Goal: Task Accomplishment & Management: Complete application form

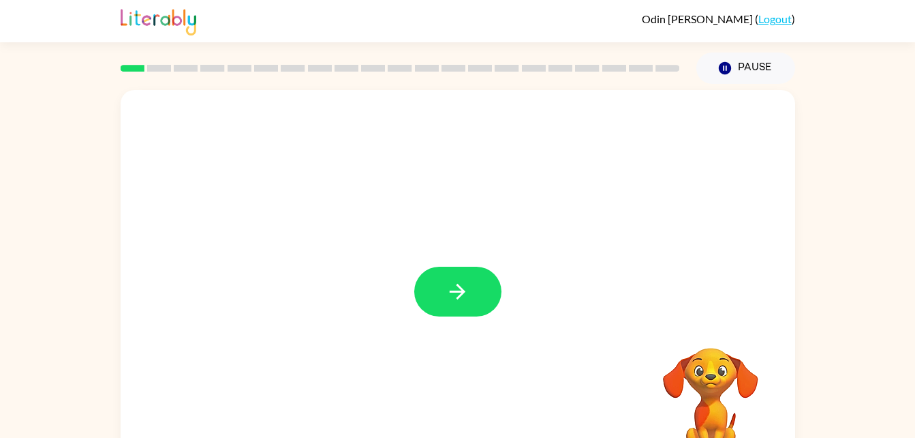
click at [477, 330] on div at bounding box center [458, 284] width 675 height 389
click at [480, 300] on button "button" at bounding box center [457, 292] width 87 height 50
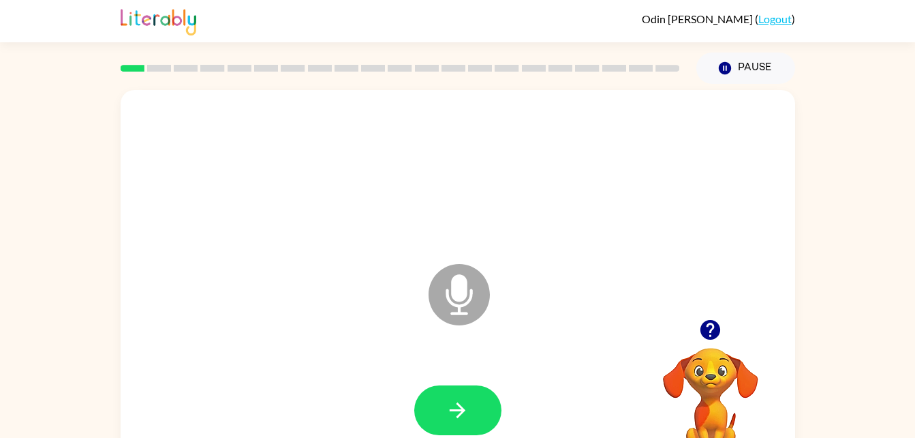
click at [436, 293] on icon at bounding box center [459, 294] width 61 height 61
click at [481, 416] on button "button" at bounding box center [457, 410] width 87 height 50
click at [896, 38] on div "Odin Jennings ( Logout )" at bounding box center [457, 21] width 915 height 42
click at [467, 427] on button "button" at bounding box center [457, 410] width 87 height 50
click at [444, 403] on button "button" at bounding box center [457, 410] width 87 height 50
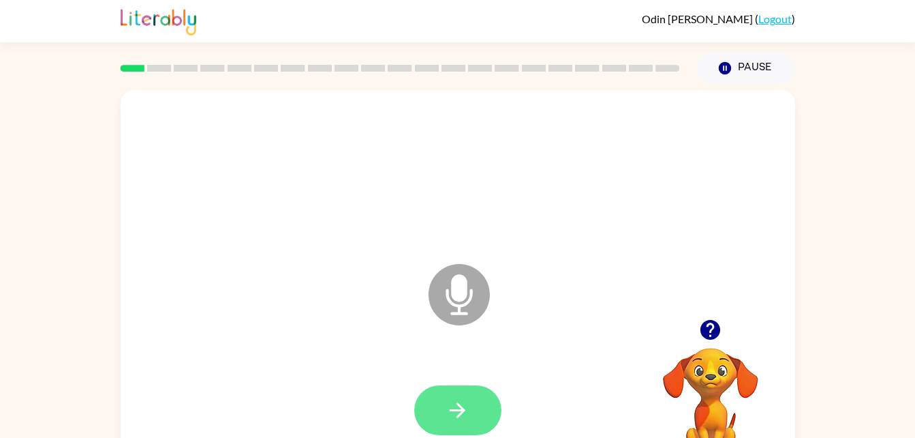
click at [457, 416] on icon "button" at bounding box center [458, 410] width 24 height 24
click at [461, 431] on button "button" at bounding box center [457, 410] width 87 height 50
click at [446, 404] on icon "button" at bounding box center [458, 410] width 24 height 24
click at [432, 410] on button "button" at bounding box center [457, 410] width 87 height 50
click at [457, 416] on icon "button" at bounding box center [458, 410] width 24 height 24
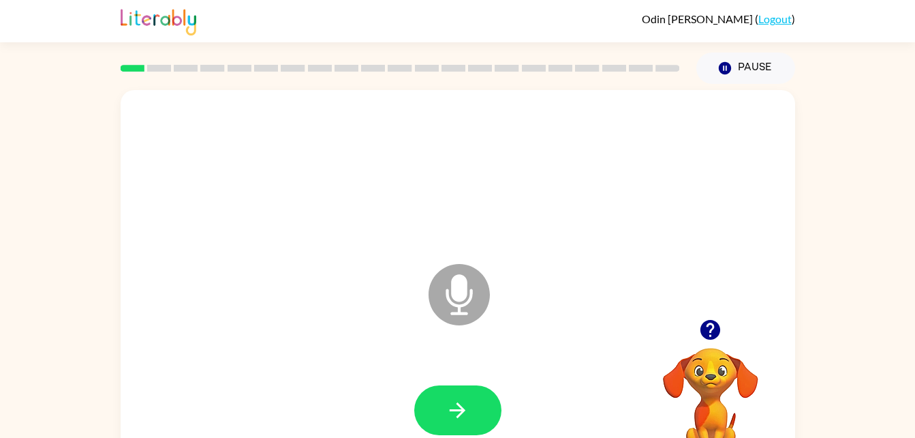
click at [380, 108] on div "Microphone The Microphone is here when it is your turn to talk" at bounding box center [458, 284] width 675 height 389
click at [463, 386] on button "button" at bounding box center [457, 410] width 87 height 50
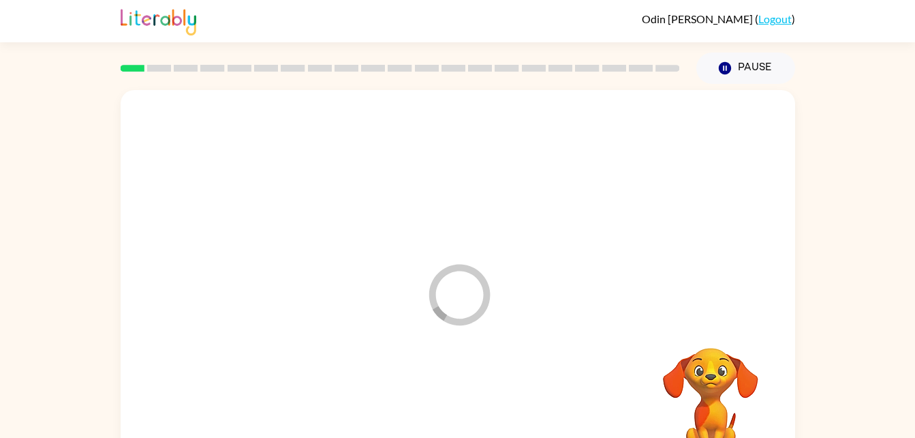
click at [447, 408] on div at bounding box center [458, 410] width 648 height 112
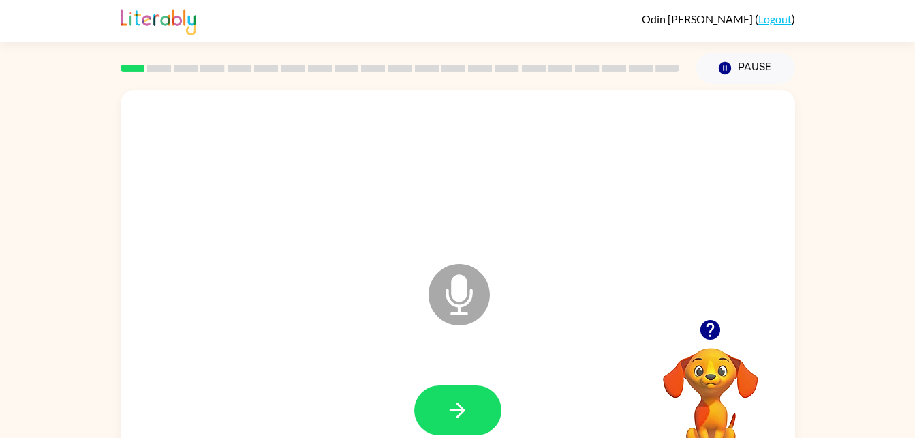
click at [380, 108] on div "Microphone The Microphone is here when it is your turn to talk" at bounding box center [458, 284] width 675 height 389
click at [463, 426] on button "button" at bounding box center [457, 410] width 87 height 50
click at [450, 407] on icon "button" at bounding box center [458, 410] width 24 height 24
click at [446, 401] on icon "button" at bounding box center [458, 410] width 24 height 24
click at [459, 431] on button "button" at bounding box center [457, 410] width 87 height 50
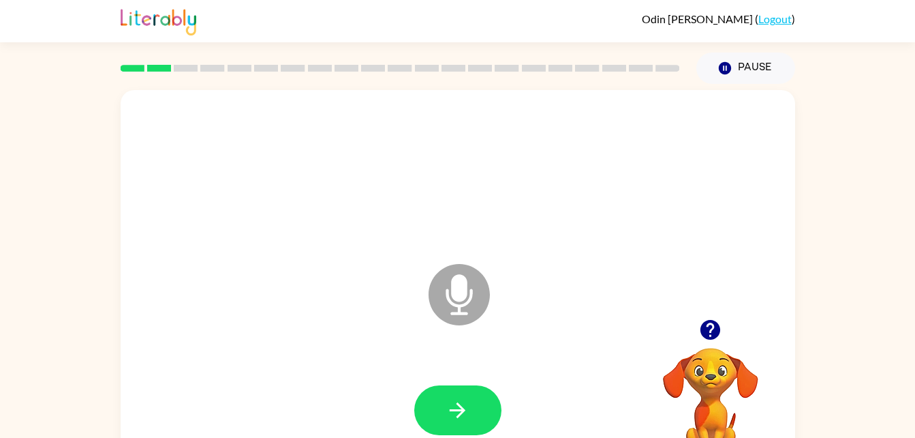
click at [113, 426] on div "Microphone The Microphone is here when it is your turn to talk Your browser mus…" at bounding box center [457, 281] width 915 height 395
click at [477, 412] on button "button" at bounding box center [457, 410] width 87 height 50
click at [437, 400] on button "button" at bounding box center [457, 410] width 87 height 50
click at [380, 108] on div "Microphone The Microphone is here when it is your turn to talk" at bounding box center [458, 284] width 675 height 389
click at [446, 431] on button "button" at bounding box center [457, 410] width 87 height 50
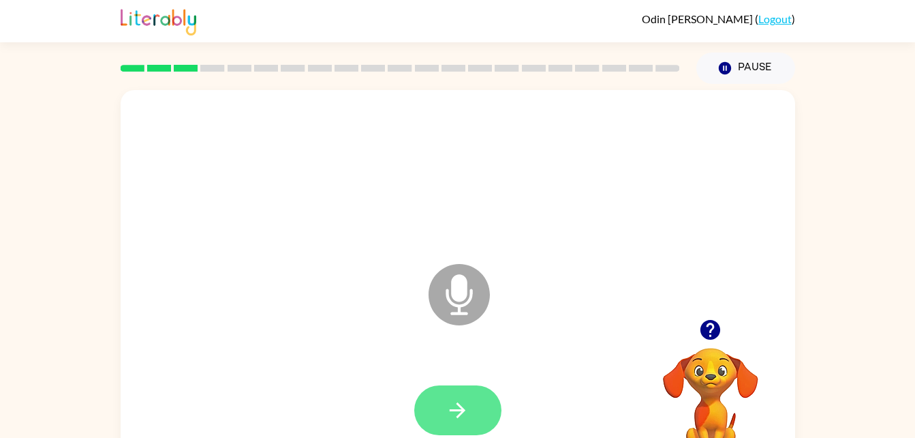
click at [452, 417] on icon "button" at bounding box center [458, 410] width 24 height 24
click at [458, 417] on icon "button" at bounding box center [458, 410] width 16 height 16
click at [450, 423] on button "button" at bounding box center [457, 410] width 87 height 50
click at [463, 419] on icon "button" at bounding box center [458, 410] width 24 height 24
click at [451, 399] on icon "button" at bounding box center [458, 410] width 24 height 24
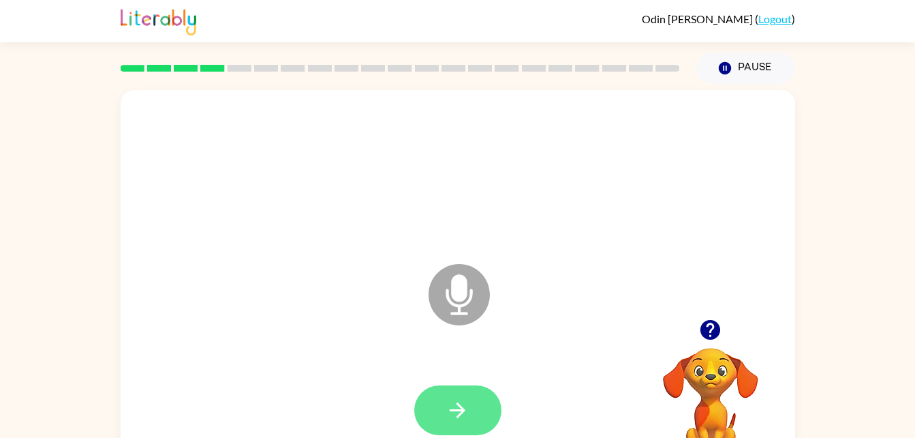
click at [451, 419] on icon "button" at bounding box center [458, 410] width 24 height 24
click at [473, 404] on button "button" at bounding box center [457, 410] width 87 height 50
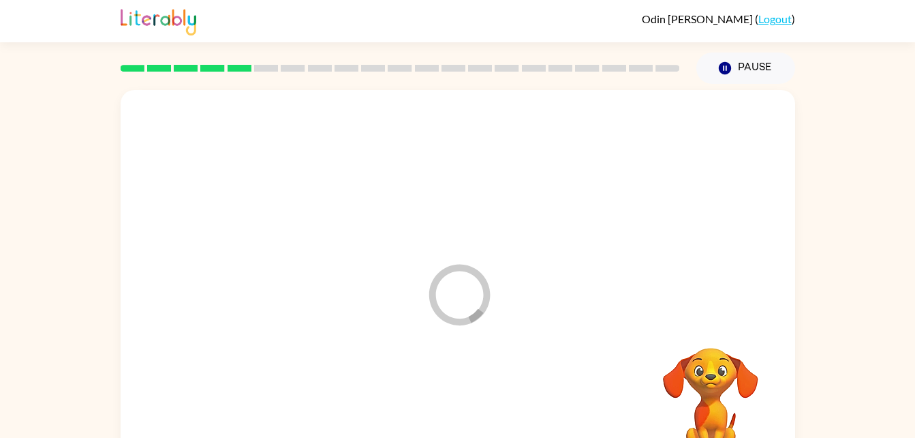
click at [380, 108] on div "Loader Your response is being sent to our graders" at bounding box center [458, 284] width 675 height 389
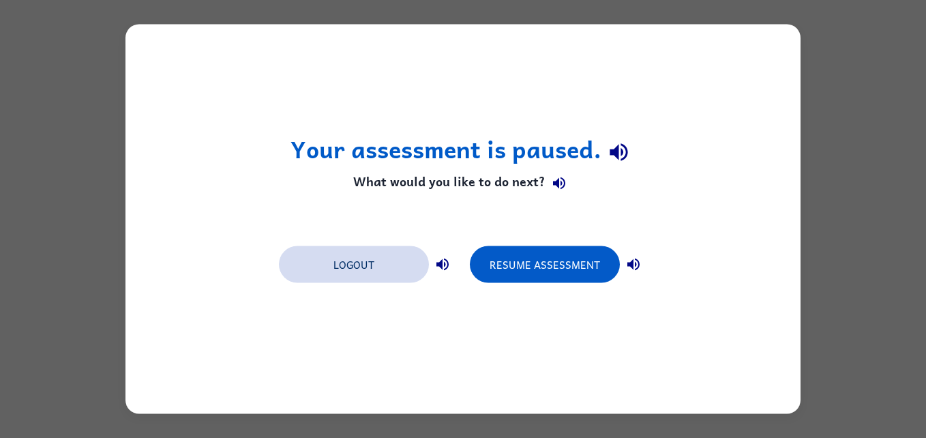
click at [341, 281] on button "Logout" at bounding box center [354, 264] width 150 height 37
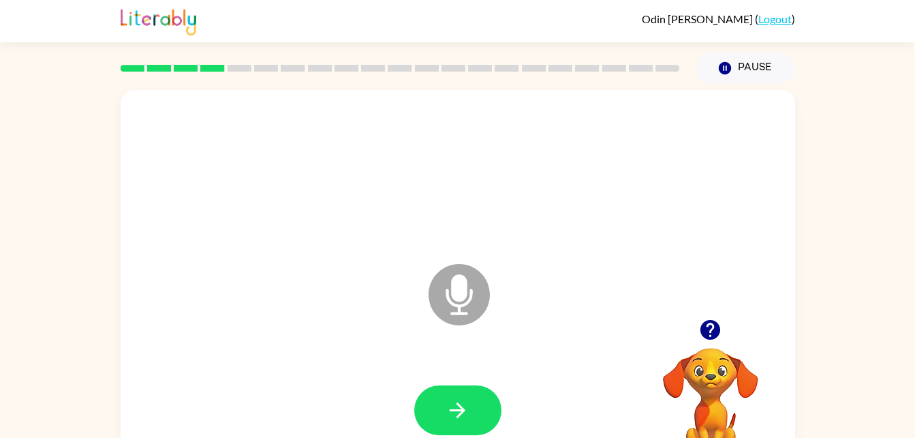
click at [341, 286] on div "Microphone The Microphone is here when it is your turn to talk" at bounding box center [458, 284] width 675 height 389
click at [457, 407] on icon "button" at bounding box center [458, 410] width 24 height 24
click at [449, 425] on button "button" at bounding box center [457, 410] width 87 height 50
click at [467, 424] on button "button" at bounding box center [457, 410] width 87 height 50
click at [463, 434] on button "button" at bounding box center [457, 410] width 87 height 50
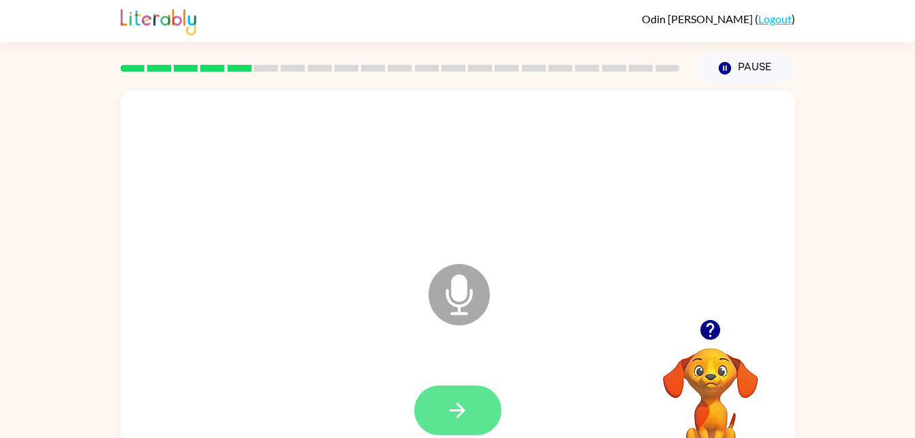
click at [464, 406] on icon "button" at bounding box center [458, 410] width 24 height 24
click at [476, 406] on button "button" at bounding box center [457, 410] width 87 height 50
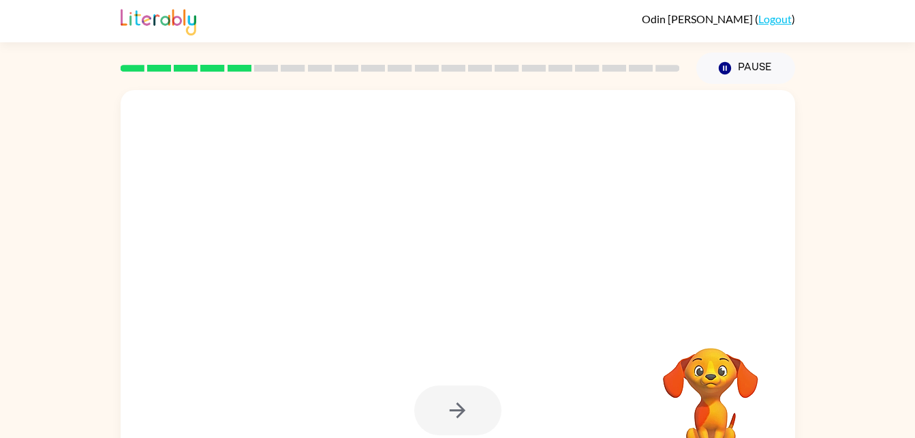
click at [470, 406] on div at bounding box center [457, 410] width 87 height 50
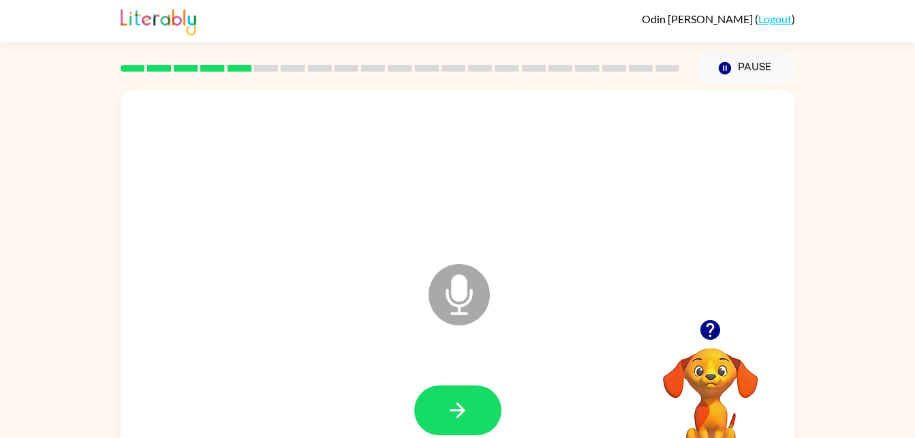
click at [341, 286] on div "Microphone The Microphone is here when it is your turn to talk" at bounding box center [458, 284] width 675 height 389
click at [448, 396] on button "button" at bounding box center [457, 410] width 87 height 50
click at [440, 406] on button "button" at bounding box center [457, 410] width 87 height 50
click at [341, 286] on div "Microphone The Microphone is here when it is your turn to talk" at bounding box center [458, 284] width 675 height 389
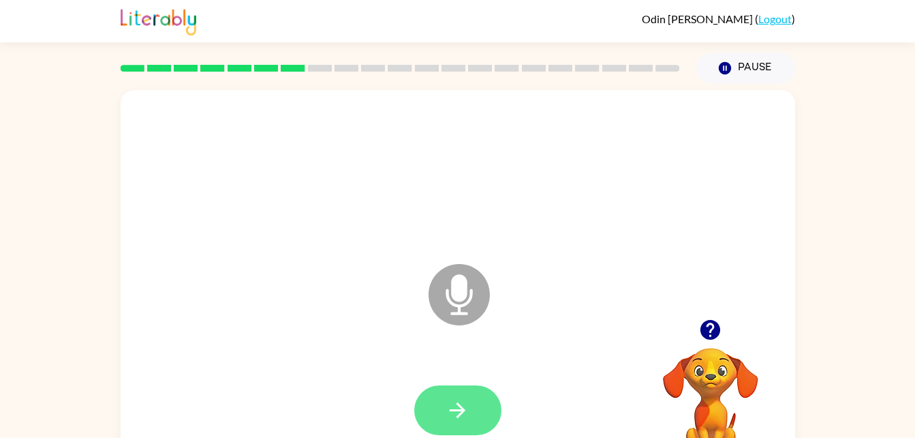
click at [451, 414] on icon "button" at bounding box center [458, 410] width 24 height 24
click at [457, 404] on icon "button" at bounding box center [458, 410] width 16 height 16
click at [446, 429] on button "button" at bounding box center [457, 410] width 87 height 50
click at [432, 425] on button "button" at bounding box center [457, 410] width 87 height 50
click at [442, 420] on button "button" at bounding box center [457, 410] width 87 height 50
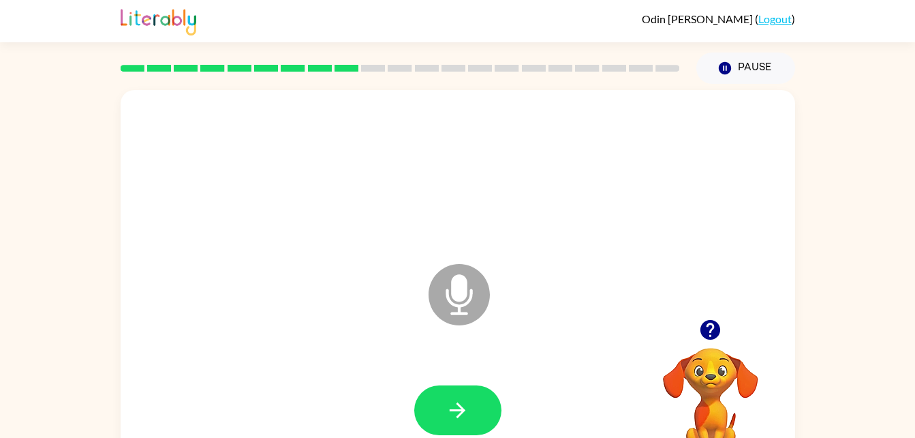
click at [341, 286] on div "Microphone The Microphone is here when it is your turn to talk" at bounding box center [458, 284] width 675 height 389
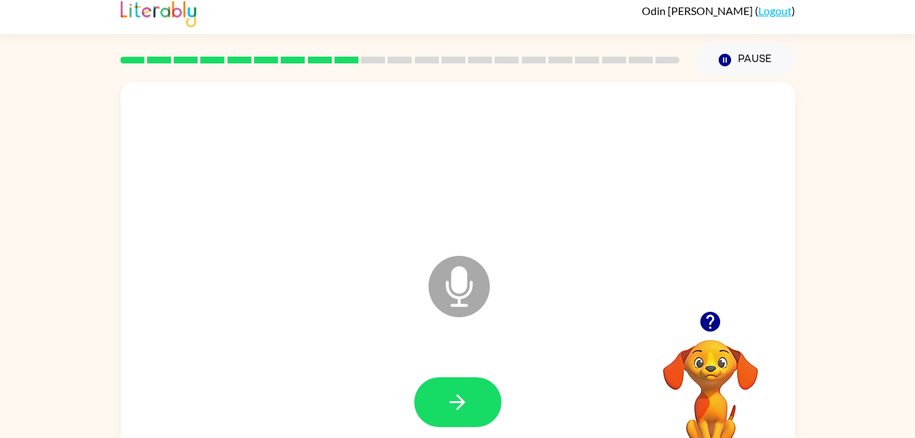
scroll to position [11, 0]
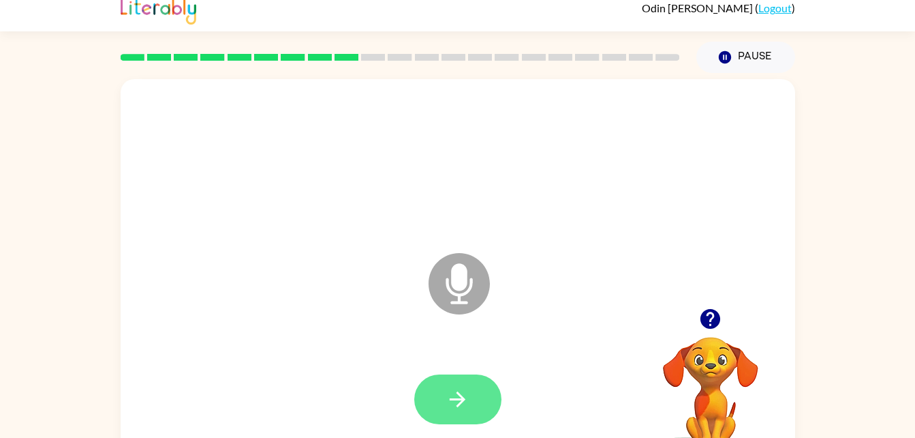
click at [458, 389] on icon "button" at bounding box center [458, 399] width 24 height 24
click at [453, 388] on icon "button" at bounding box center [458, 399] width 24 height 24
click at [470, 422] on button "button" at bounding box center [457, 399] width 87 height 50
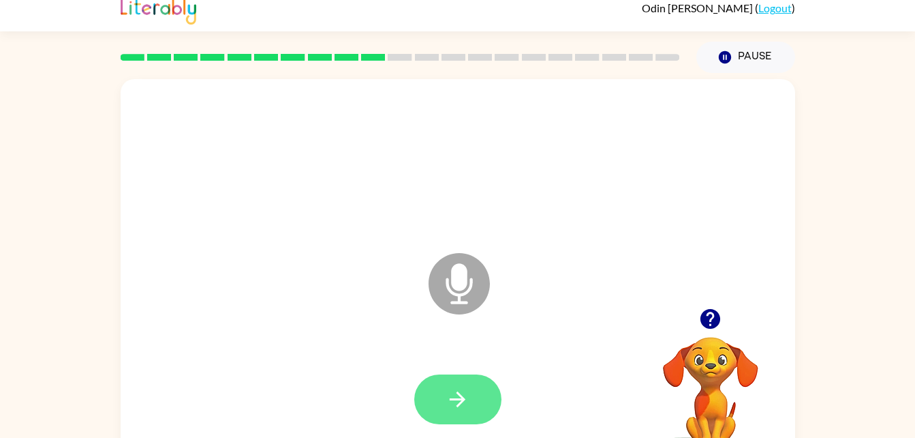
click at [454, 410] on icon "button" at bounding box center [458, 399] width 24 height 24
click at [470, 422] on button "button" at bounding box center [457, 399] width 87 height 50
click at [449, 393] on icon "button" at bounding box center [458, 399] width 24 height 24
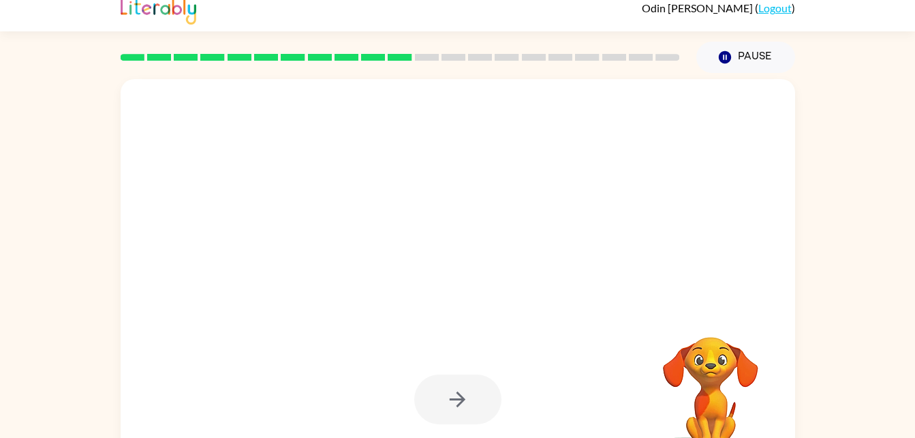
drag, startPoint x: 449, startPoint y: 393, endPoint x: 335, endPoint y: 247, distance: 185.4
click at [335, 247] on div at bounding box center [425, 249] width 582 height 49
click at [48, 259] on div "Your browser must support playing .mp4 files to use Literably. Please try using…" at bounding box center [457, 270] width 915 height 395
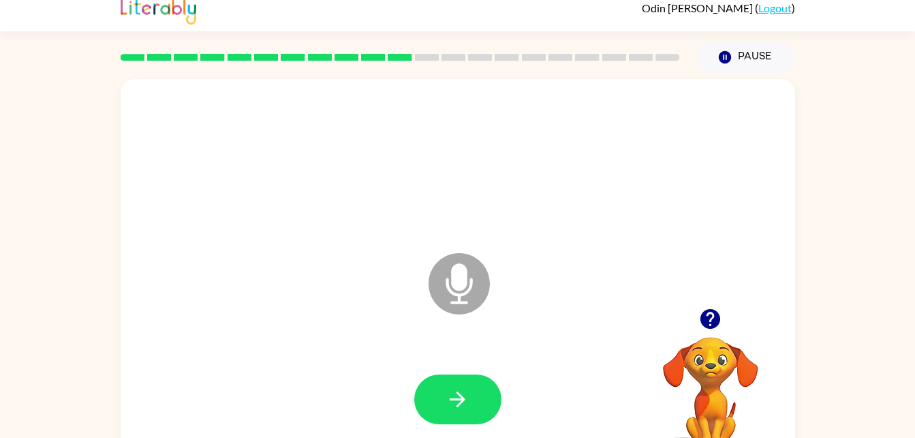
click at [470, 428] on div at bounding box center [458, 400] width 648 height 112
click at [431, 399] on button "button" at bounding box center [457, 399] width 87 height 50
click at [433, 318] on icon "Microphone The Microphone is here when it is your turn to talk" at bounding box center [527, 300] width 204 height 102
click at [451, 269] on icon at bounding box center [459, 283] width 61 height 61
click at [445, 284] on icon at bounding box center [459, 283] width 61 height 61
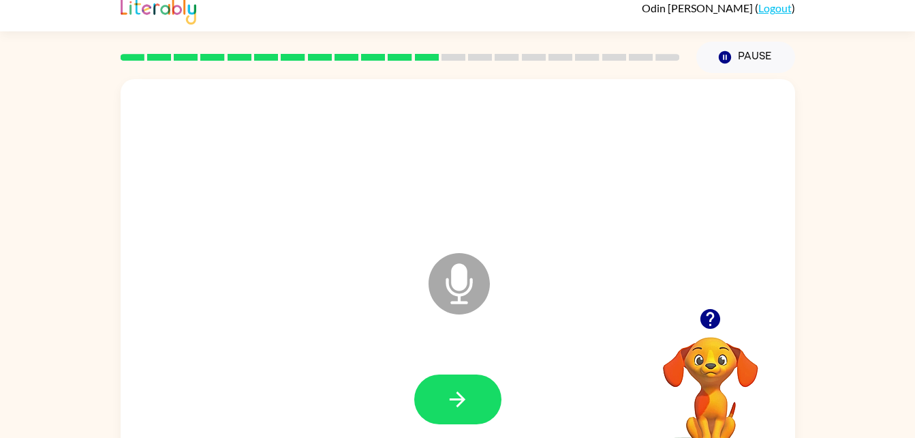
click at [445, 284] on icon at bounding box center [459, 283] width 61 height 61
click at [451, 399] on icon "button" at bounding box center [458, 399] width 16 height 16
drag, startPoint x: 451, startPoint y: 399, endPoint x: 449, endPoint y: 349, distance: 50.5
click at [449, 349] on div "Microphone The Microphone is here when it is your turn to talk" at bounding box center [458, 273] width 675 height 389
click at [442, 365] on div at bounding box center [458, 400] width 648 height 112
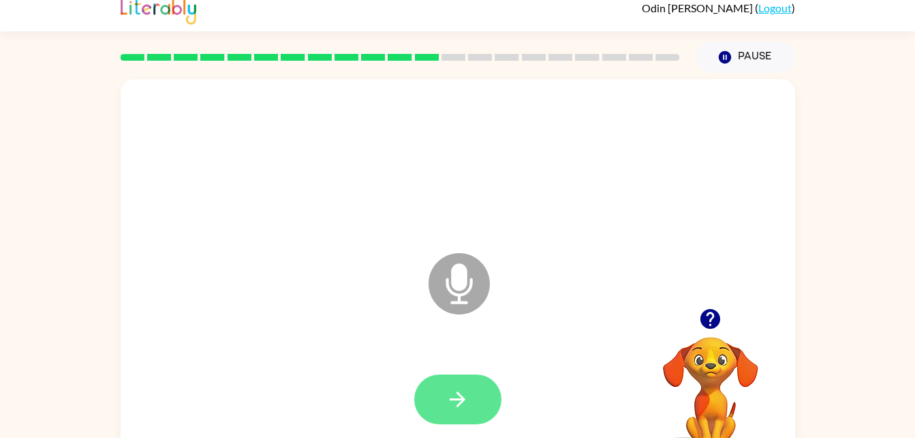
click at [450, 406] on icon "button" at bounding box center [458, 399] width 24 height 24
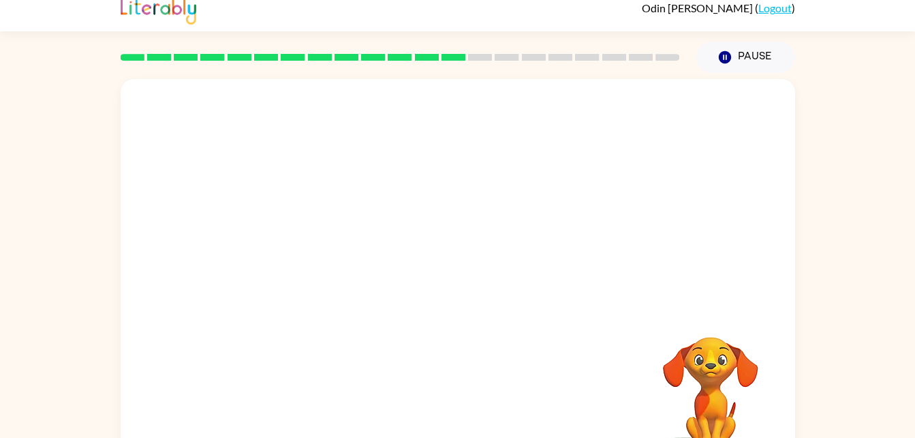
click at [450, 406] on div "Your browser must support playing .mp4 files to use Literably. Please try using…" at bounding box center [458, 273] width 675 height 389
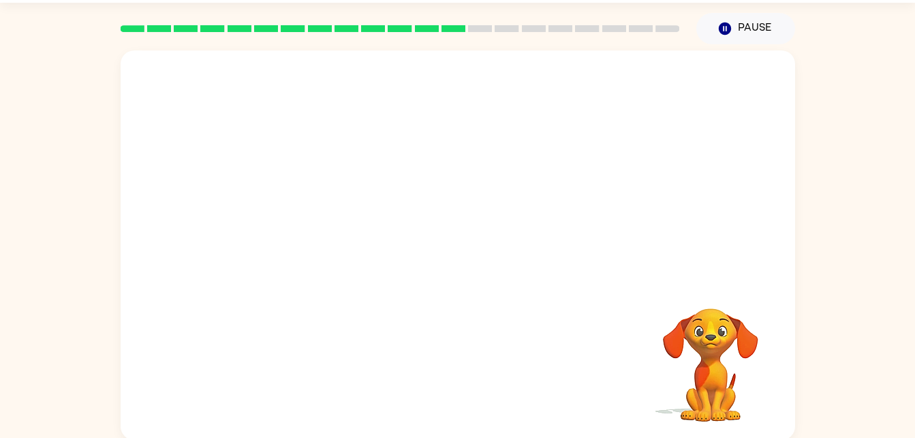
scroll to position [42, 0]
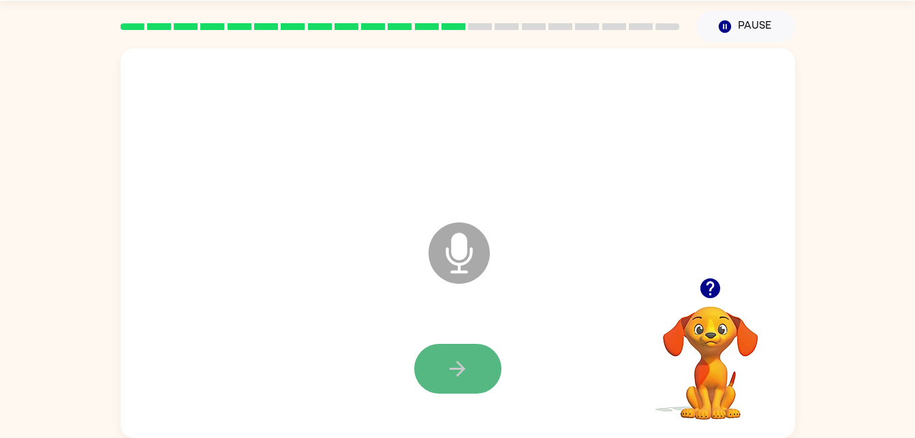
click at [468, 363] on icon "button" at bounding box center [458, 368] width 24 height 24
click at [461, 376] on icon "button" at bounding box center [458, 368] width 24 height 24
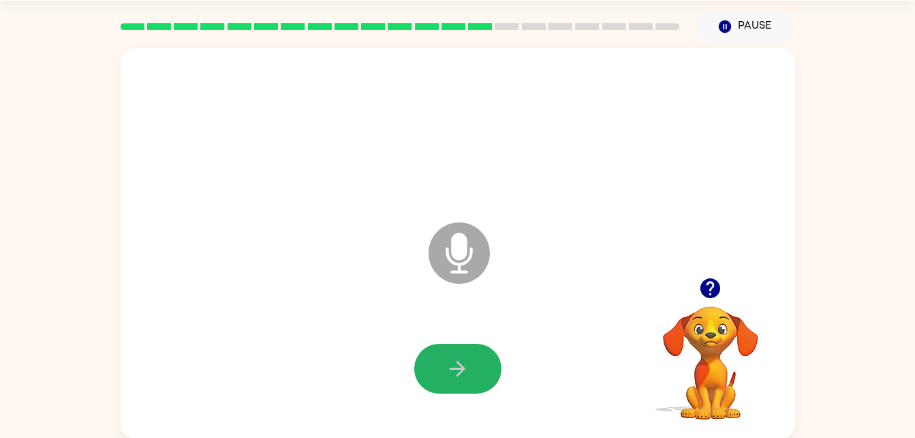
click at [461, 376] on icon "button" at bounding box center [458, 368] width 24 height 24
click at [467, 373] on icon "button" at bounding box center [458, 368] width 24 height 24
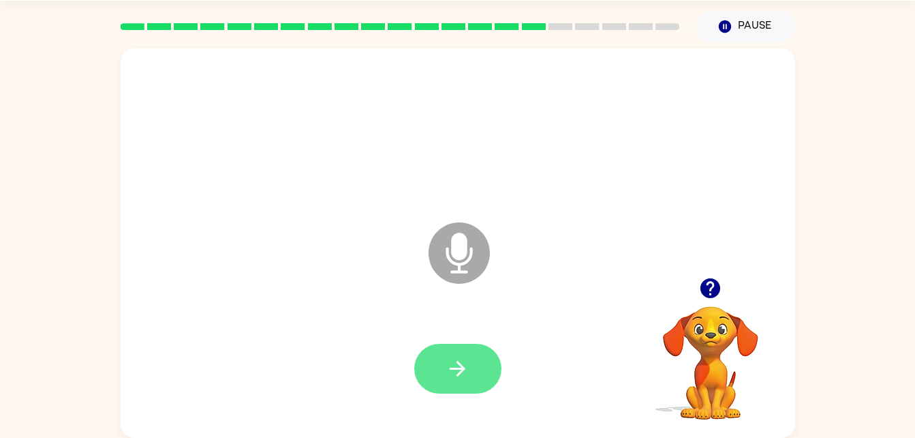
click at [465, 378] on icon "button" at bounding box center [458, 368] width 24 height 24
click at [466, 378] on icon "button" at bounding box center [458, 368] width 24 height 24
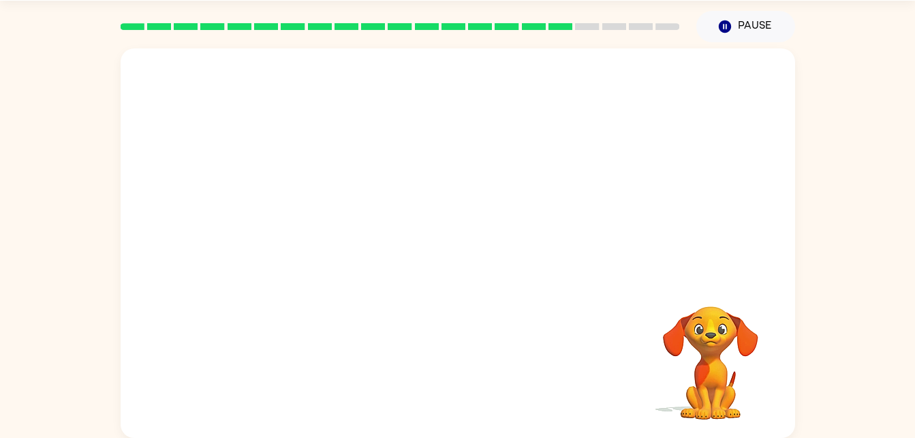
click at [466, 378] on div at bounding box center [458, 369] width 648 height 112
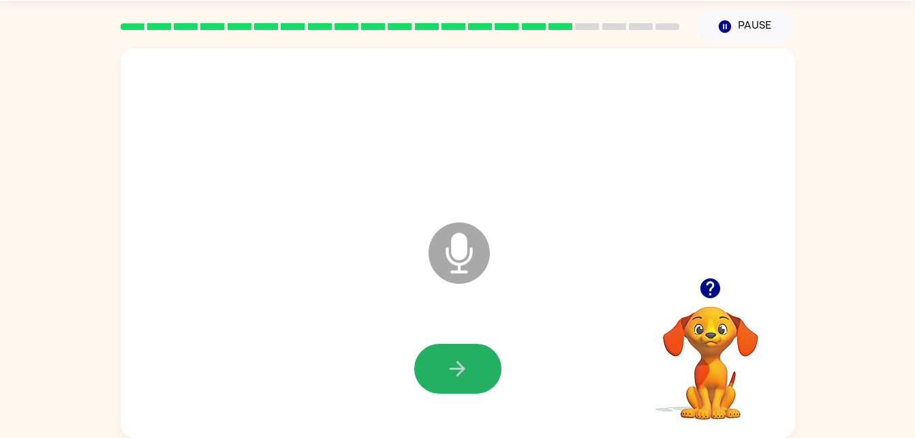
click at [466, 378] on icon "button" at bounding box center [458, 368] width 24 height 24
click at [461, 383] on button "button" at bounding box center [457, 369] width 87 height 50
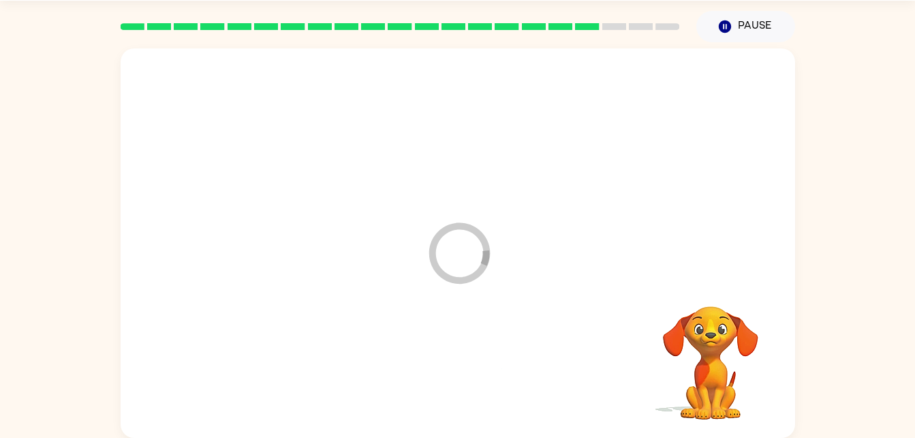
click at [461, 383] on div at bounding box center [458, 369] width 648 height 112
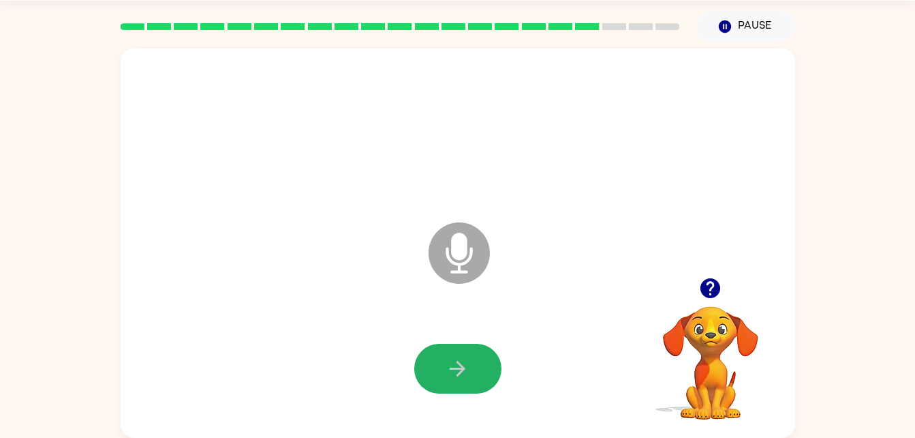
click at [461, 383] on button "button" at bounding box center [457, 369] width 87 height 50
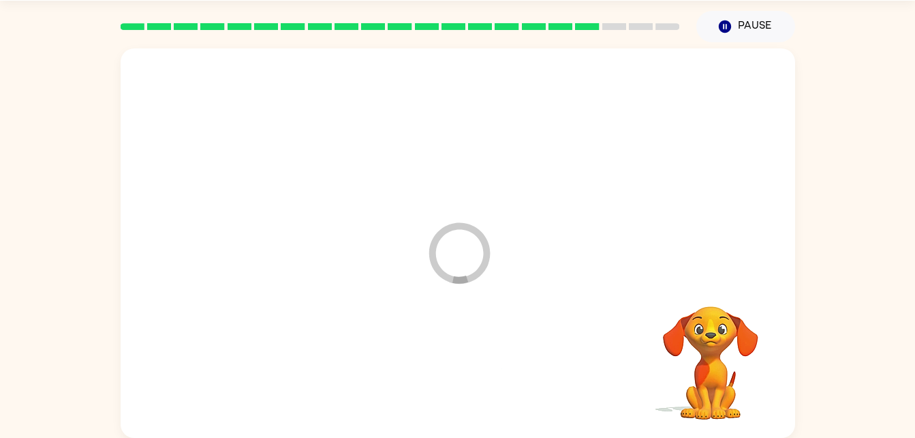
click at [465, 376] on div at bounding box center [458, 369] width 648 height 112
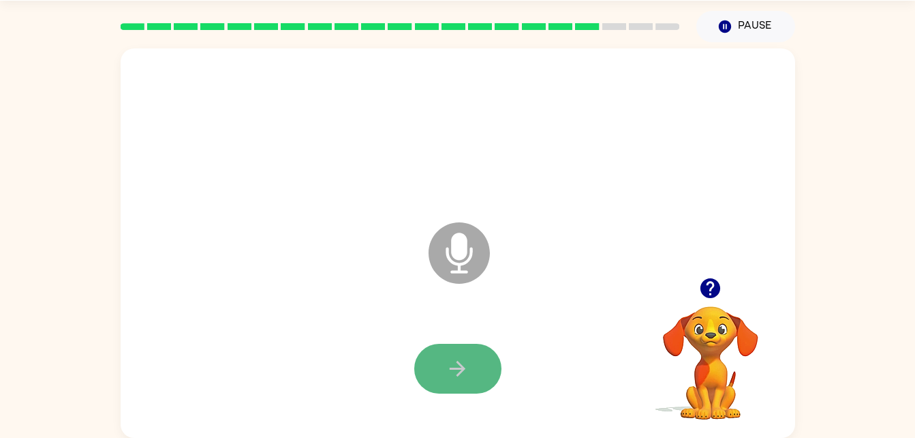
click at [472, 370] on button "button" at bounding box center [457, 369] width 87 height 50
click at [474, 368] on button "button" at bounding box center [457, 369] width 87 height 50
click at [472, 361] on button "button" at bounding box center [457, 369] width 87 height 50
click at [475, 364] on button "button" at bounding box center [457, 369] width 87 height 50
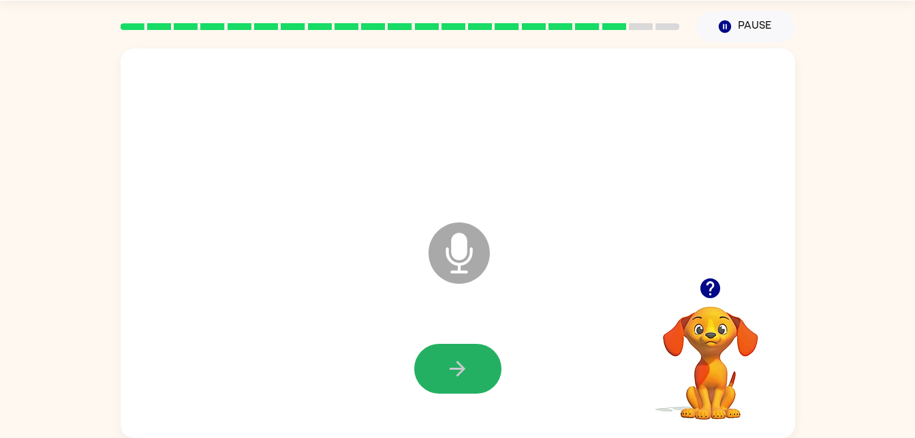
click at [475, 364] on button "button" at bounding box center [457, 369] width 87 height 50
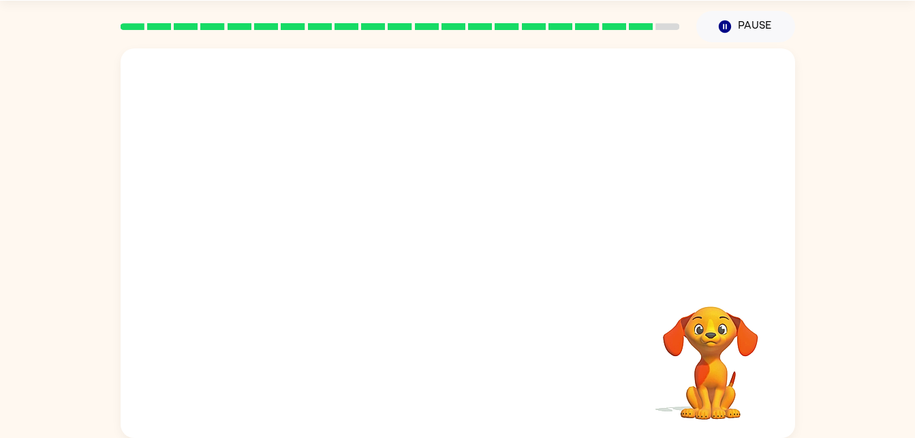
click at [475, 364] on div at bounding box center [458, 369] width 648 height 112
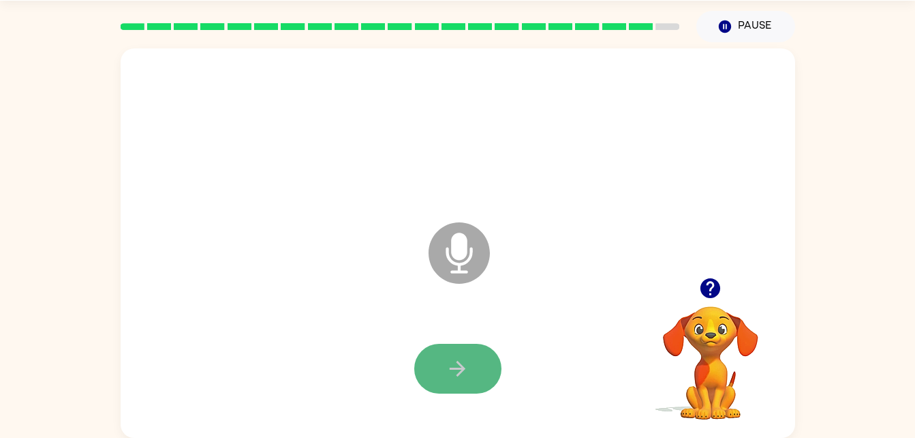
click at [478, 359] on button "button" at bounding box center [457, 369] width 87 height 50
click at [477, 382] on button "button" at bounding box center [457, 369] width 87 height 50
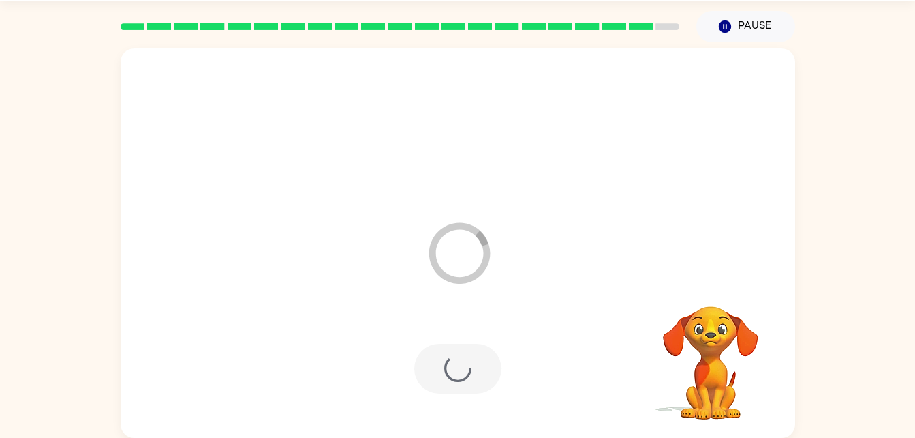
scroll to position [17, 0]
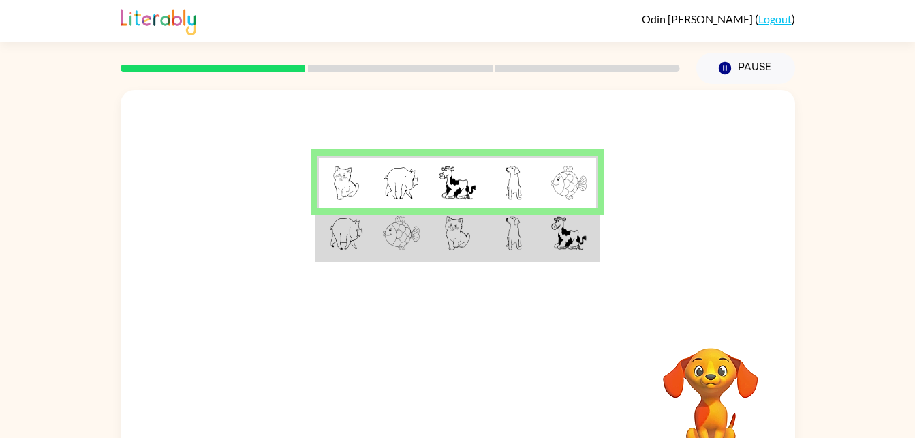
click at [352, 228] on img at bounding box center [346, 233] width 35 height 34
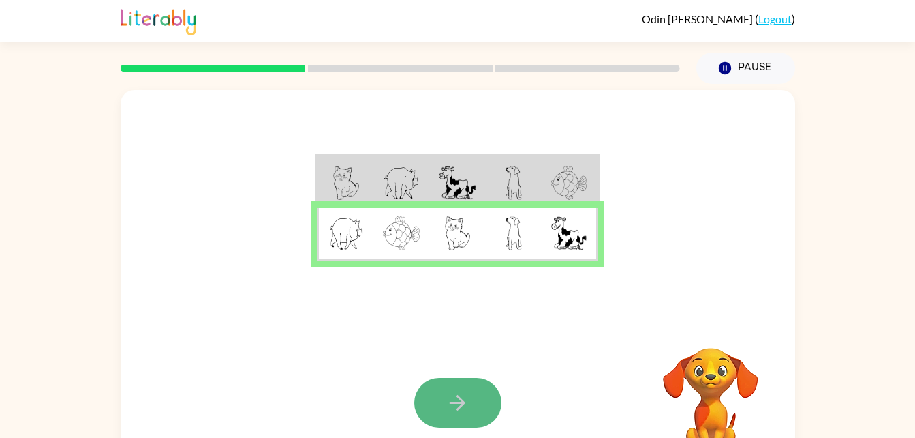
click at [474, 385] on button "button" at bounding box center [457, 403] width 87 height 50
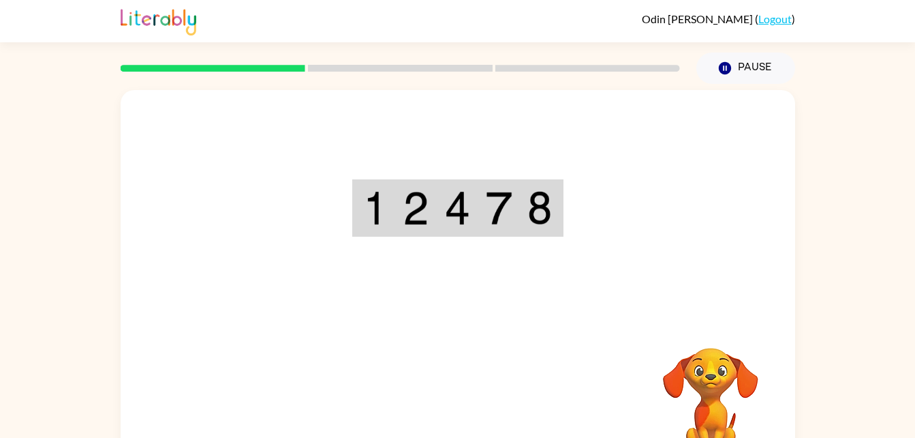
click at [496, 326] on div "Your browser must support playing .mp4 files to use Literably. Please try using…" at bounding box center [458, 284] width 675 height 389
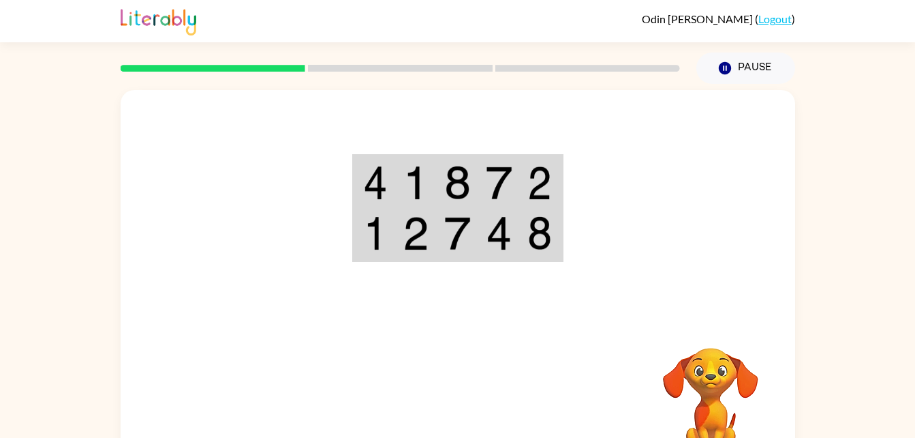
click at [465, 184] on img at bounding box center [457, 183] width 26 height 34
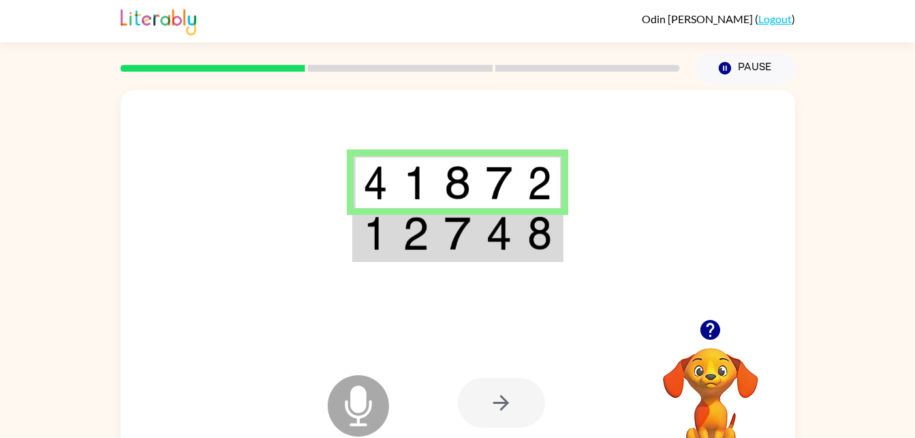
click at [509, 414] on div at bounding box center [501, 403] width 87 height 50
click at [434, 249] on td at bounding box center [416, 234] width 42 height 52
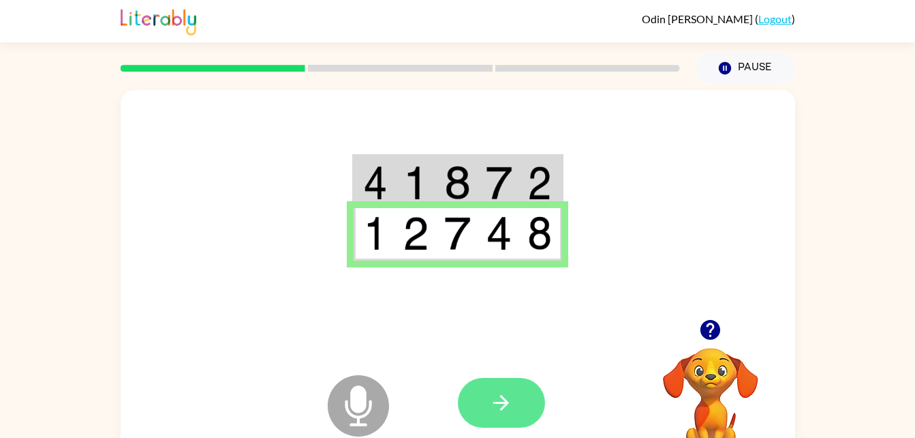
click at [498, 395] on icon "button" at bounding box center [501, 403] width 24 height 24
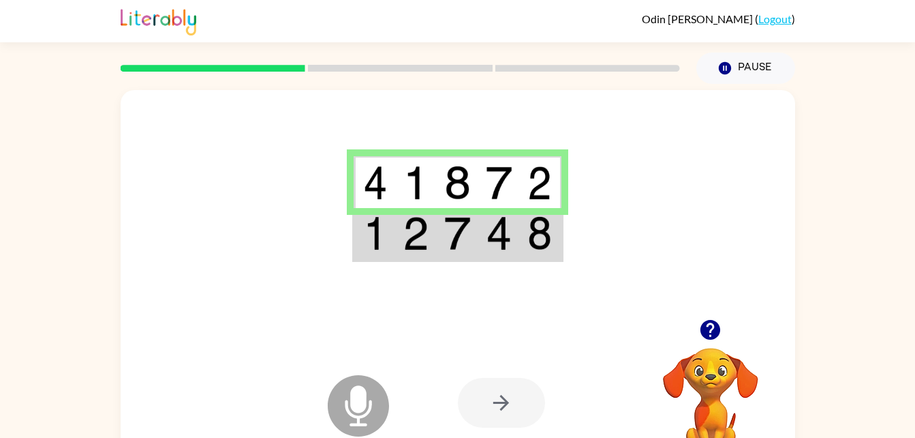
click at [484, 241] on td at bounding box center [499, 234] width 42 height 52
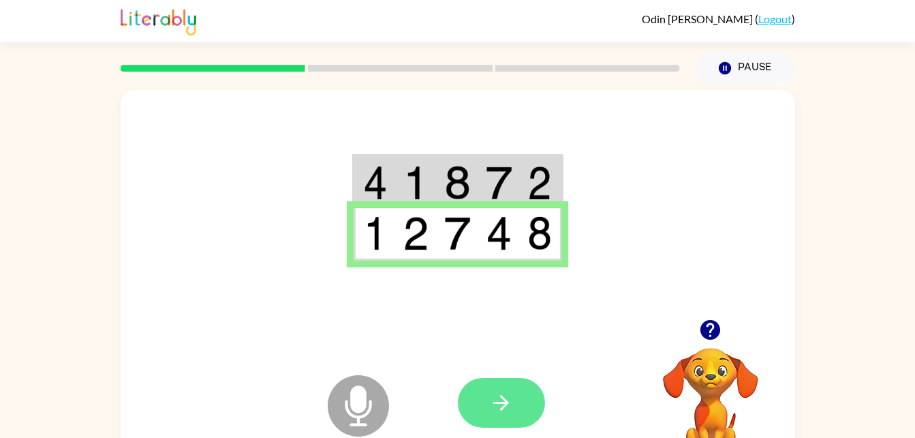
click at [500, 401] on icon "button" at bounding box center [501, 403] width 24 height 24
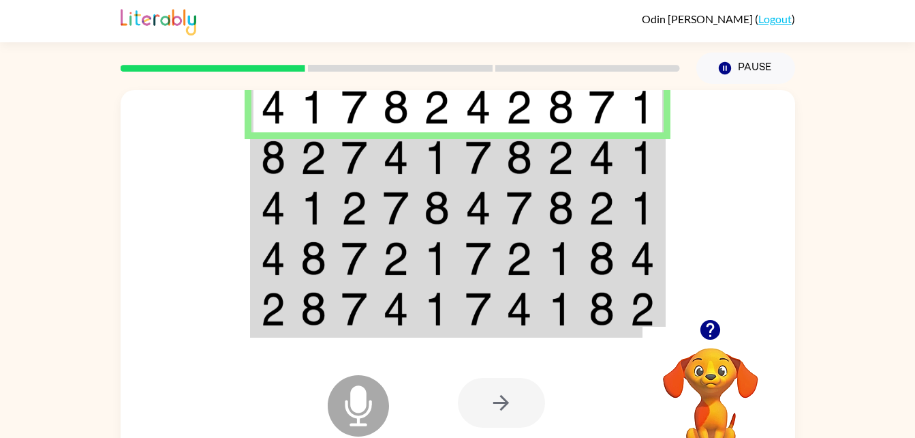
click at [318, 149] on img at bounding box center [314, 157] width 26 height 34
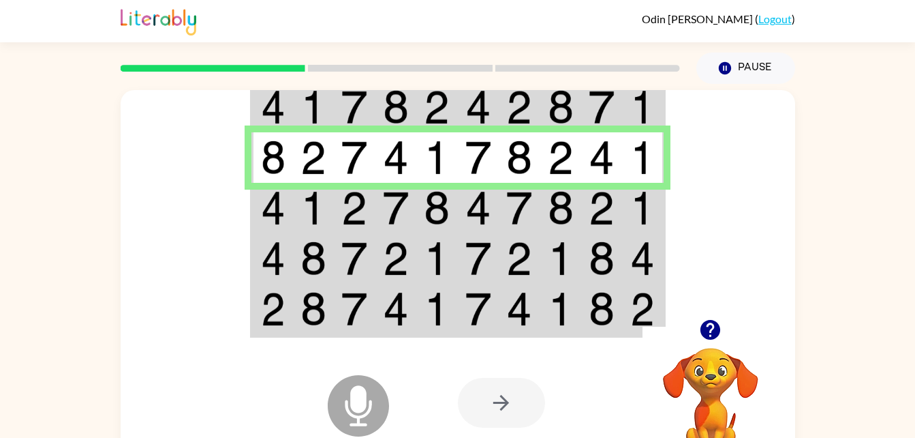
click at [277, 209] on img at bounding box center [273, 208] width 25 height 34
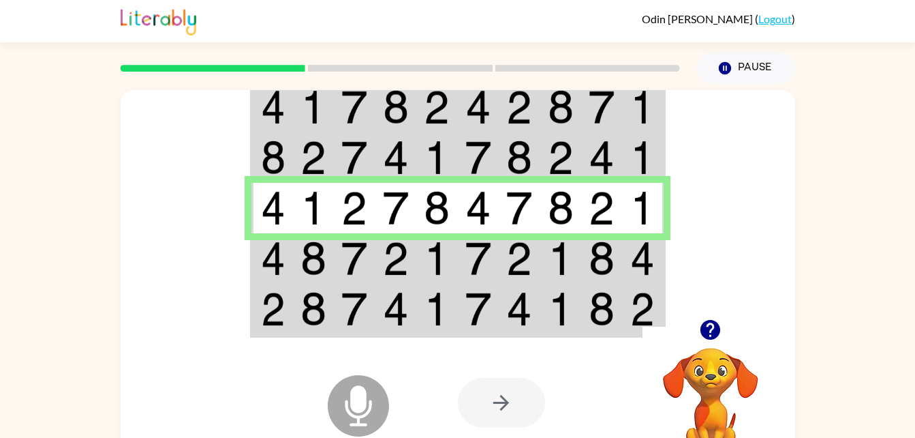
click at [295, 264] on td at bounding box center [314, 258] width 42 height 50
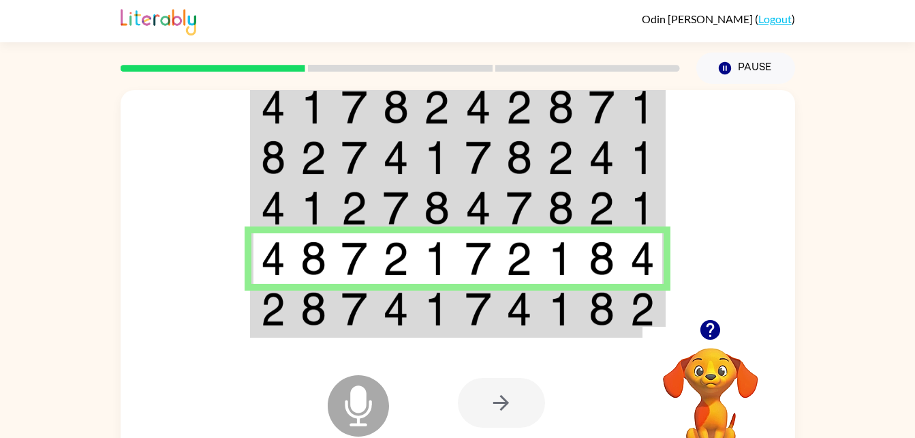
click at [306, 317] on img at bounding box center [314, 309] width 26 height 34
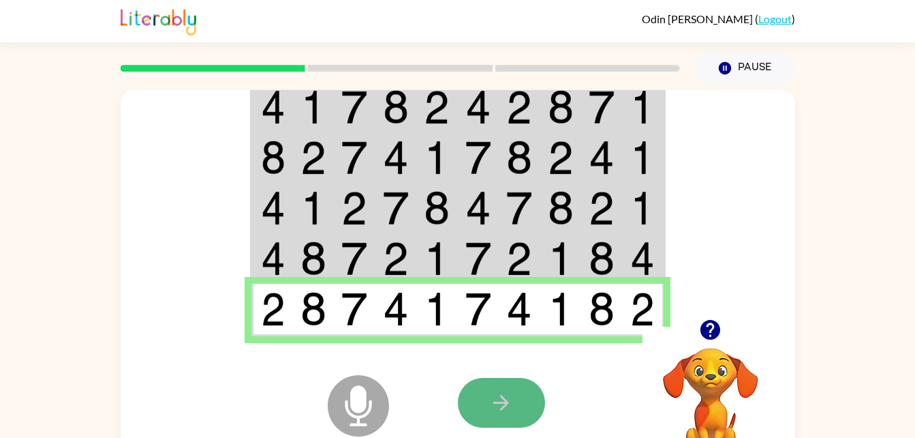
click at [486, 412] on button "button" at bounding box center [501, 403] width 87 height 50
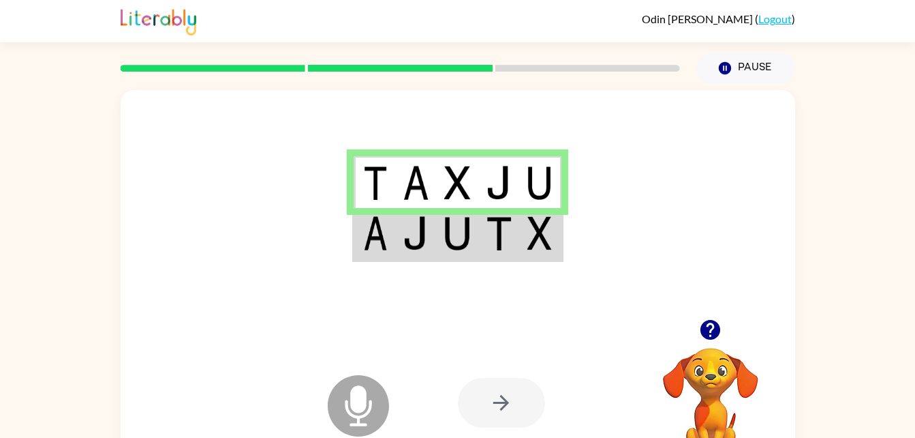
click at [500, 394] on div at bounding box center [501, 403] width 87 height 50
click at [424, 225] on img at bounding box center [416, 233] width 26 height 34
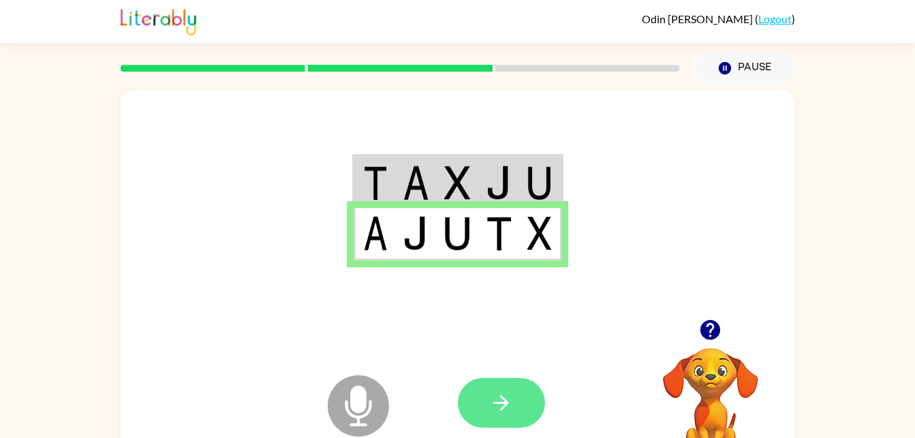
click at [498, 397] on icon "button" at bounding box center [501, 403] width 24 height 24
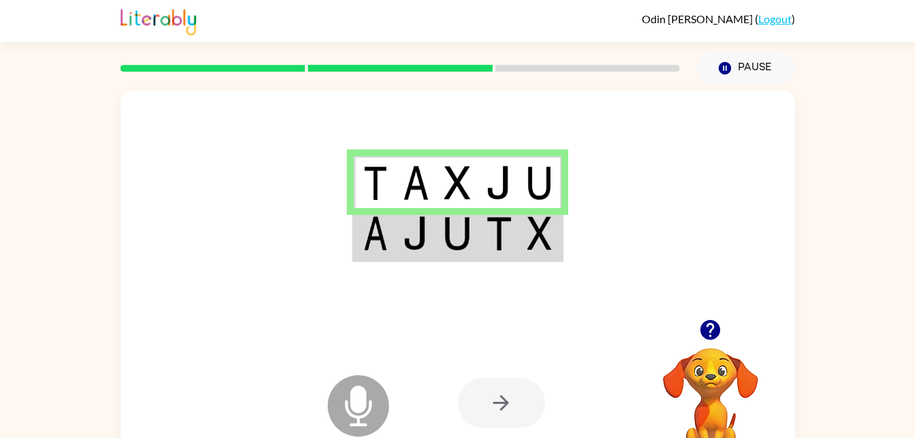
click at [504, 232] on img at bounding box center [499, 233] width 26 height 34
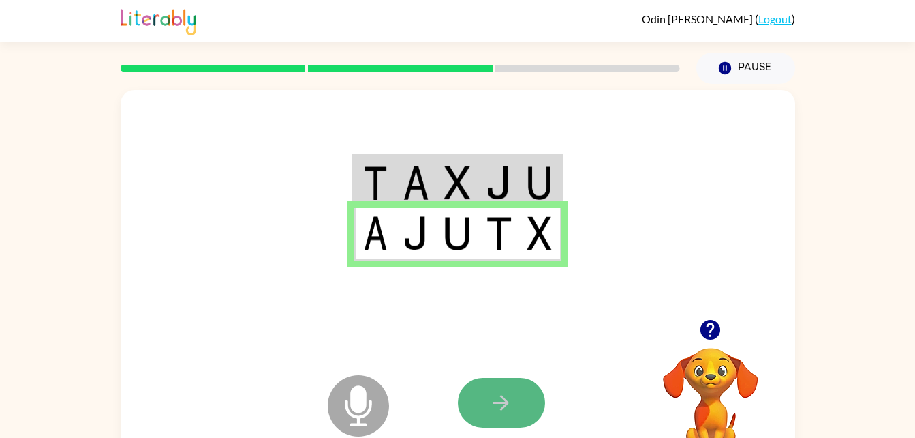
click at [494, 406] on icon "button" at bounding box center [501, 403] width 24 height 24
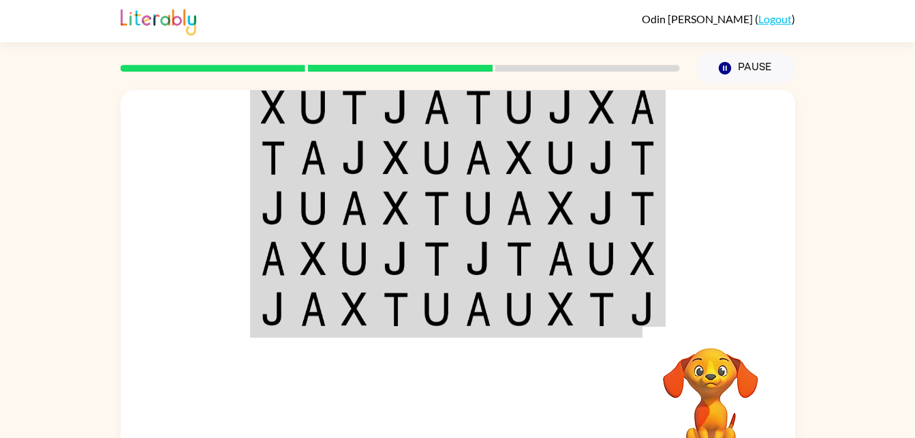
click at [494, 406] on div at bounding box center [558, 402] width 201 height 153
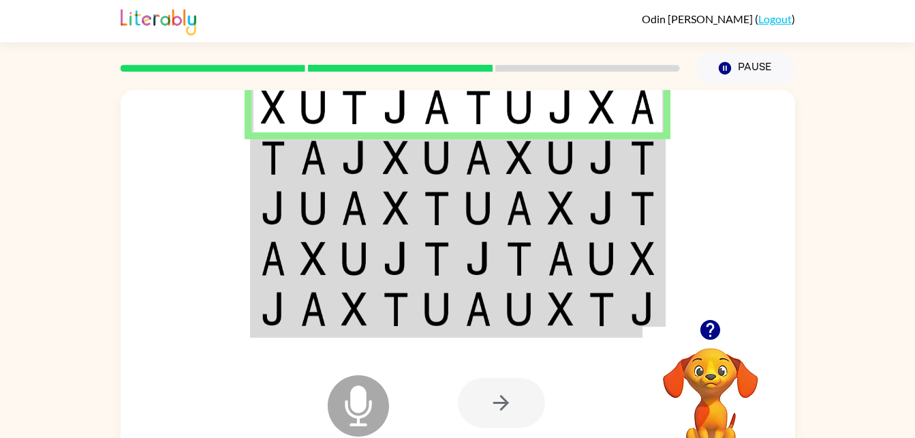
click at [296, 149] on td at bounding box center [314, 157] width 42 height 50
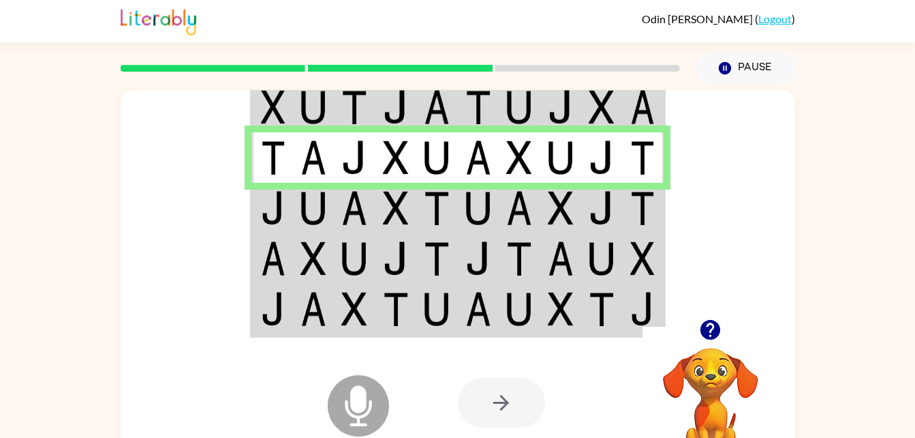
click at [356, 226] on td at bounding box center [355, 208] width 42 height 50
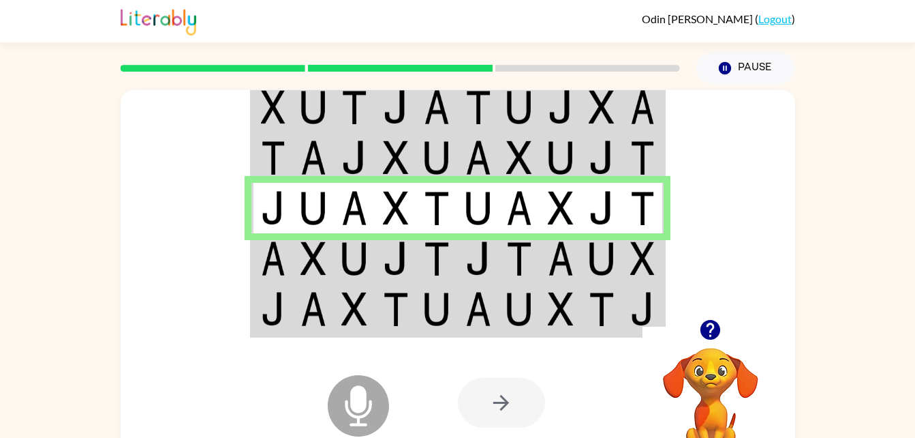
click at [379, 252] on td at bounding box center [397, 258] width 42 height 50
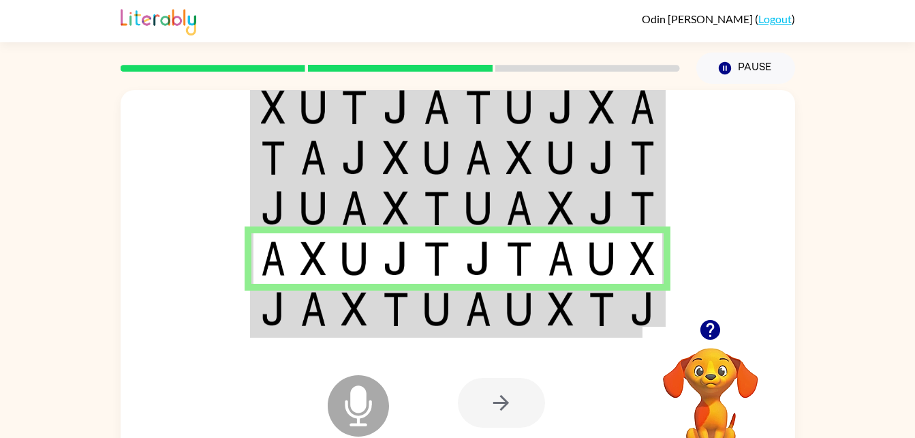
click at [380, 174] on td at bounding box center [397, 157] width 42 height 50
click at [380, 213] on td at bounding box center [397, 208] width 42 height 50
click at [377, 202] on td at bounding box center [397, 208] width 42 height 50
click at [374, 201] on td at bounding box center [355, 208] width 42 height 50
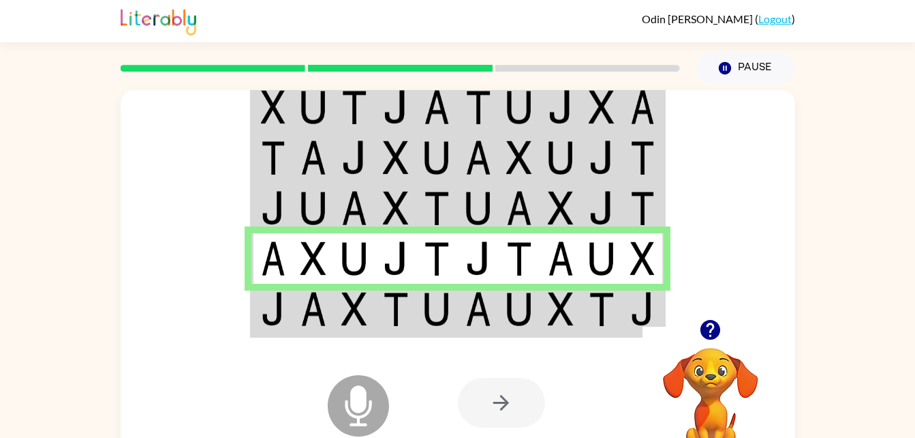
click at [327, 304] on td at bounding box center [314, 310] width 42 height 52
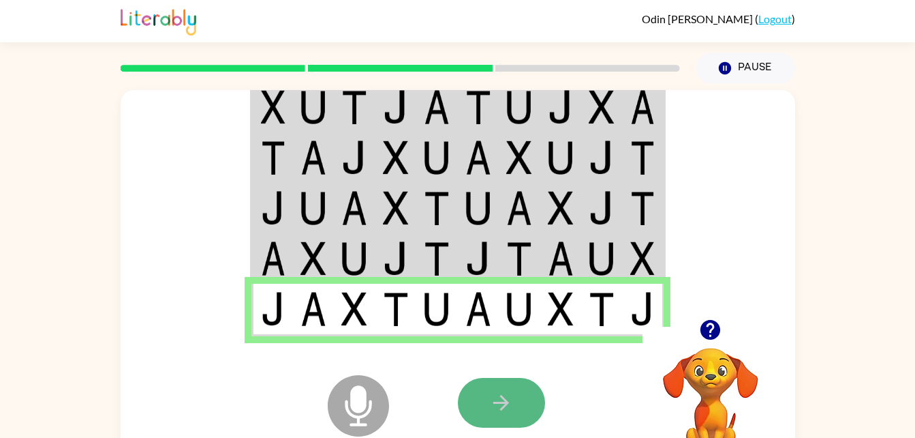
click at [526, 414] on button "button" at bounding box center [501, 403] width 87 height 50
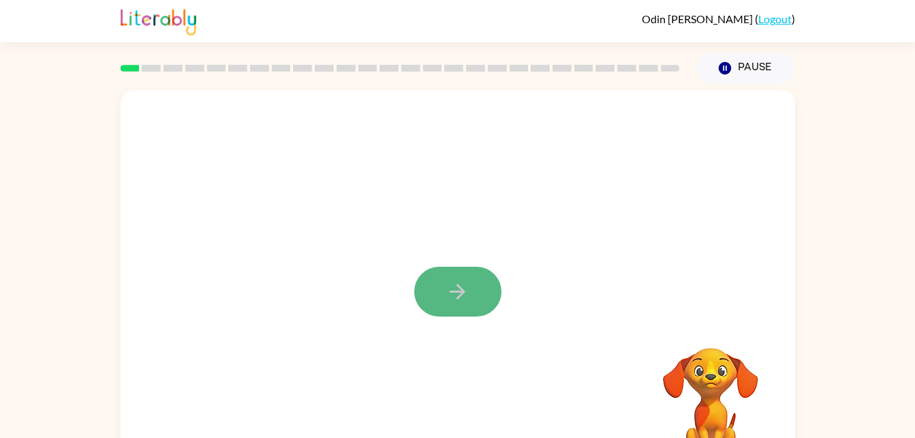
click at [459, 286] on icon "button" at bounding box center [458, 292] width 16 height 16
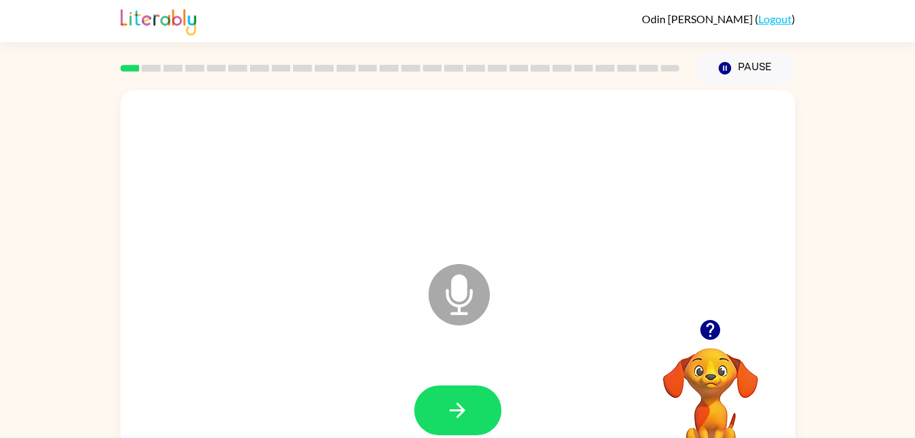
click at [183, 313] on div "Microphone The Microphone is here when it is your turn to talk" at bounding box center [458, 284] width 675 height 389
click at [451, 409] on icon "button" at bounding box center [458, 410] width 16 height 16
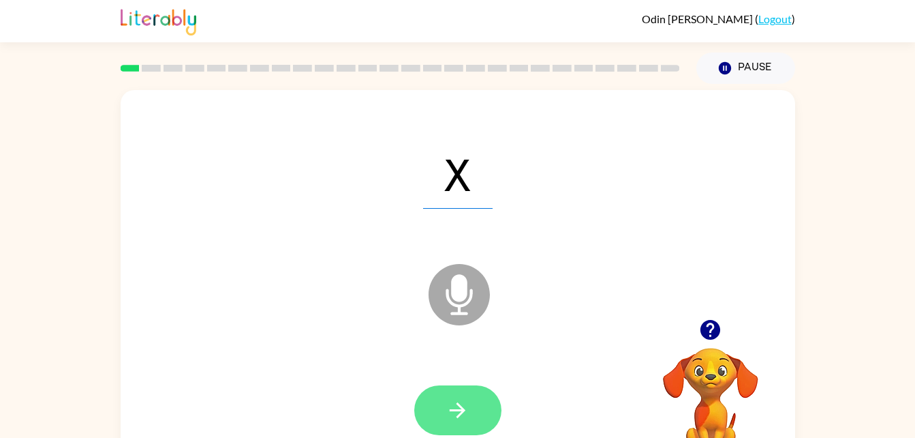
click at [468, 393] on button "button" at bounding box center [457, 410] width 87 height 50
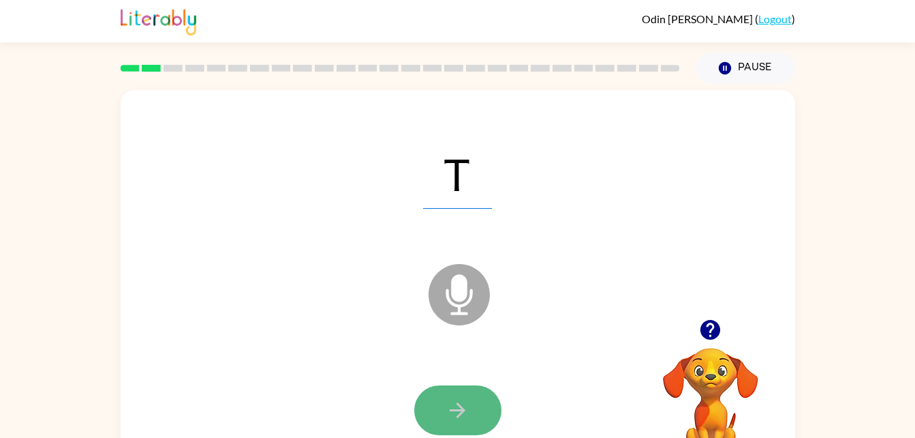
click at [462, 399] on icon "button" at bounding box center [458, 410] width 24 height 24
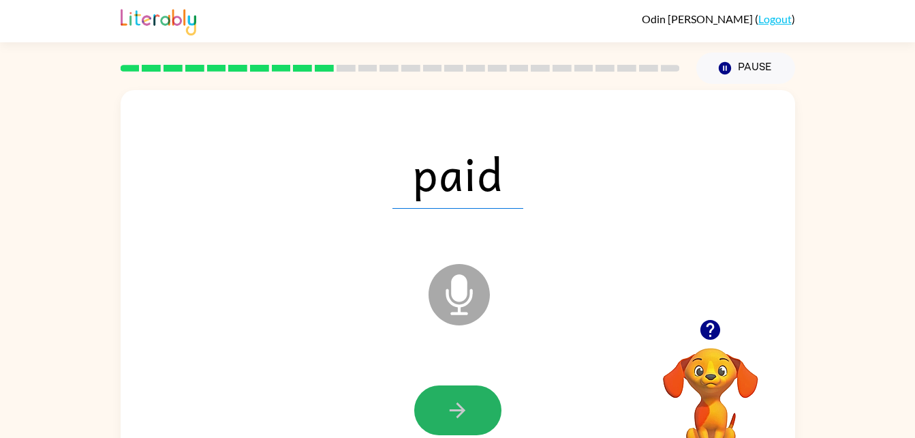
click at [462, 399] on icon "button" at bounding box center [458, 410] width 24 height 24
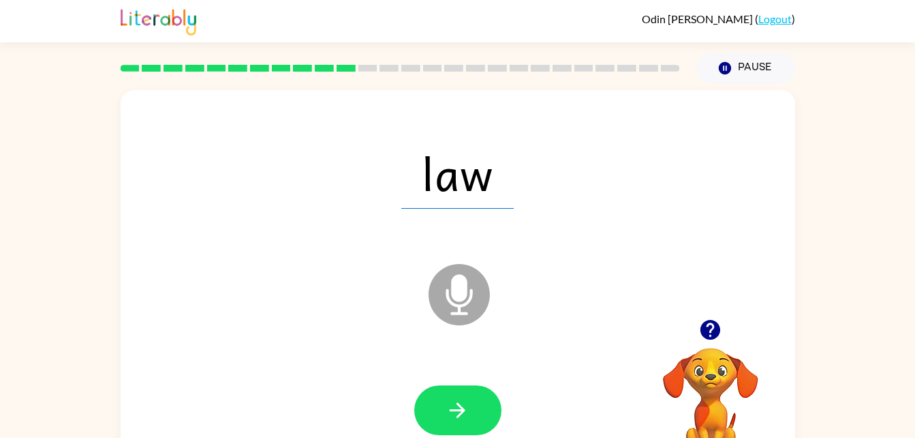
click at [469, 435] on div at bounding box center [458, 410] width 648 height 112
click at [468, 428] on button "button" at bounding box center [457, 410] width 87 height 50
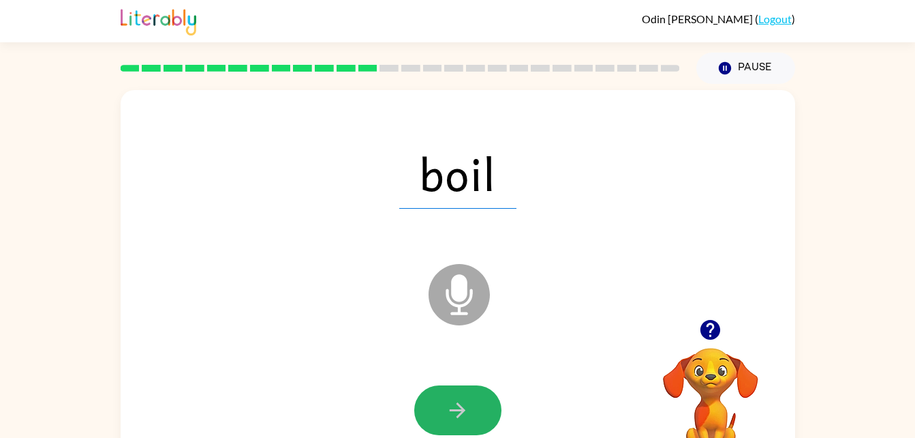
click at [469, 429] on button "button" at bounding box center [457, 410] width 87 height 50
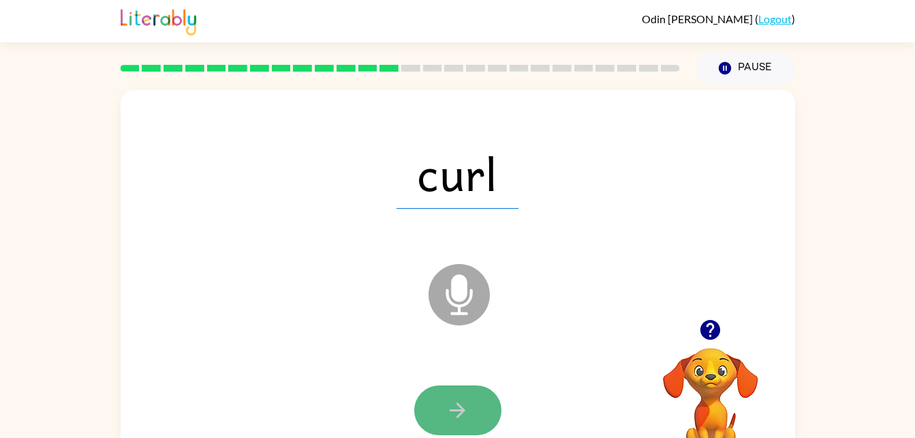
click at [466, 423] on button "button" at bounding box center [457, 410] width 87 height 50
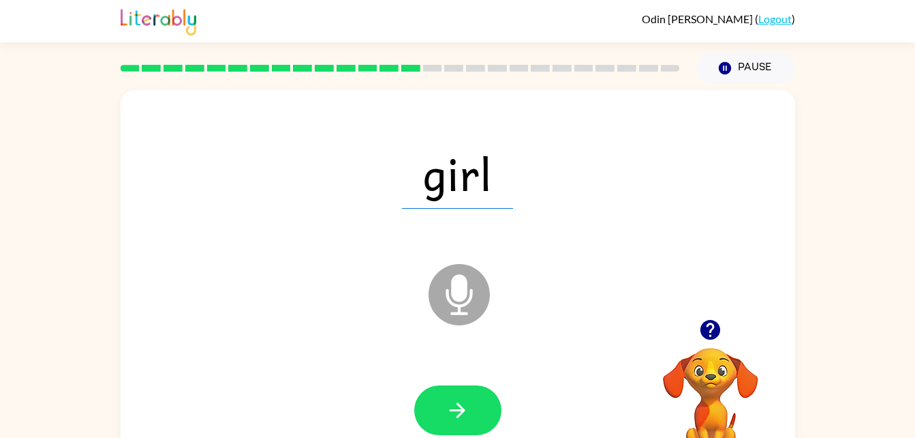
click at [428, 385] on div at bounding box center [457, 410] width 87 height 50
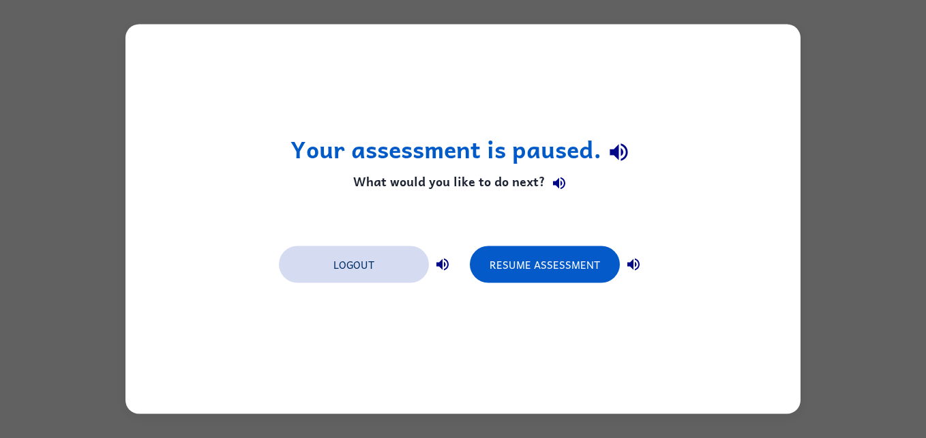
click at [359, 273] on button "Logout" at bounding box center [354, 264] width 150 height 37
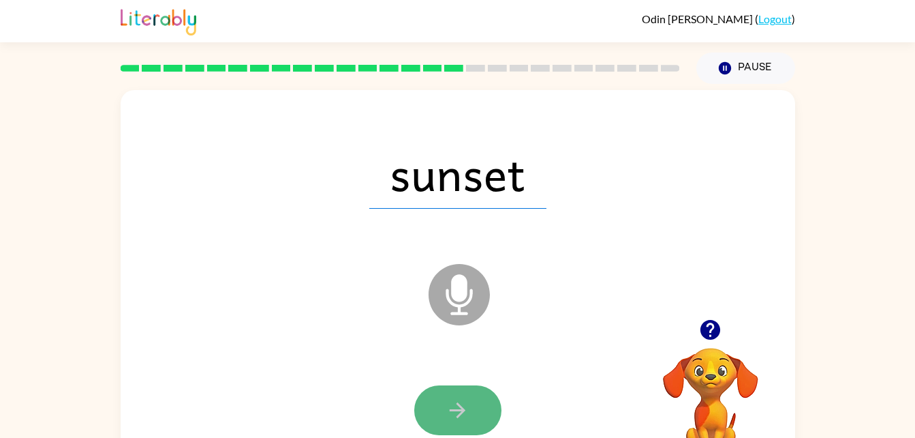
click at [472, 431] on button "button" at bounding box center [457, 410] width 87 height 50
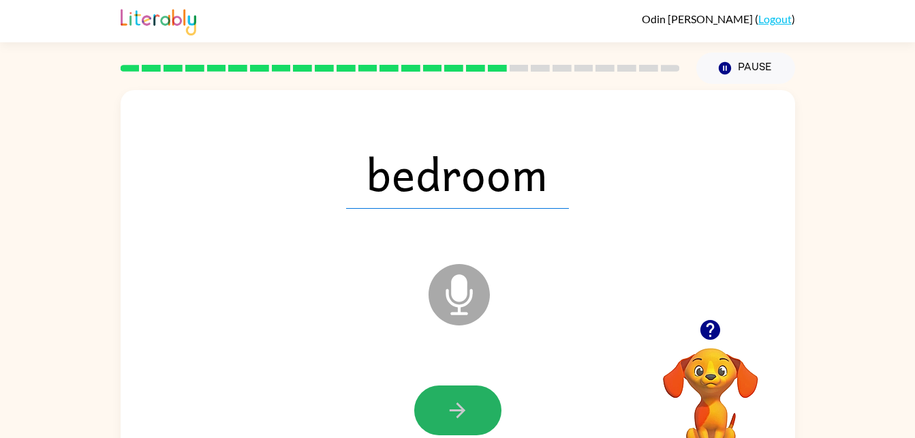
click at [478, 397] on button "button" at bounding box center [457, 410] width 87 height 50
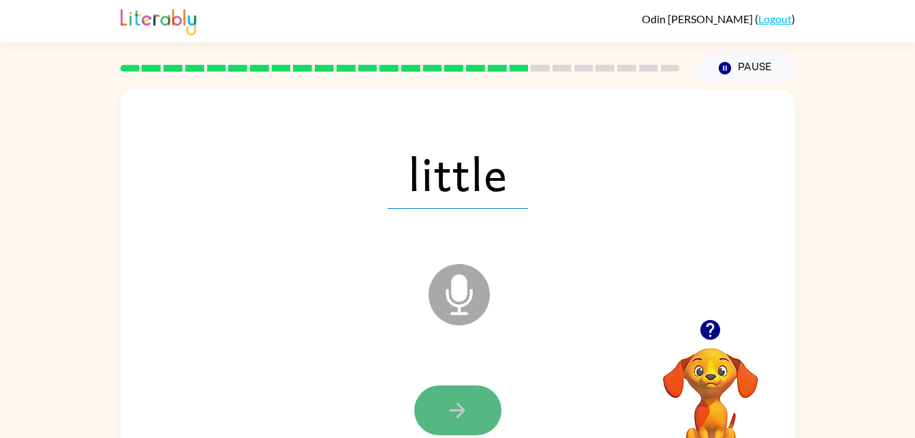
click at [477, 404] on button "button" at bounding box center [457, 410] width 87 height 50
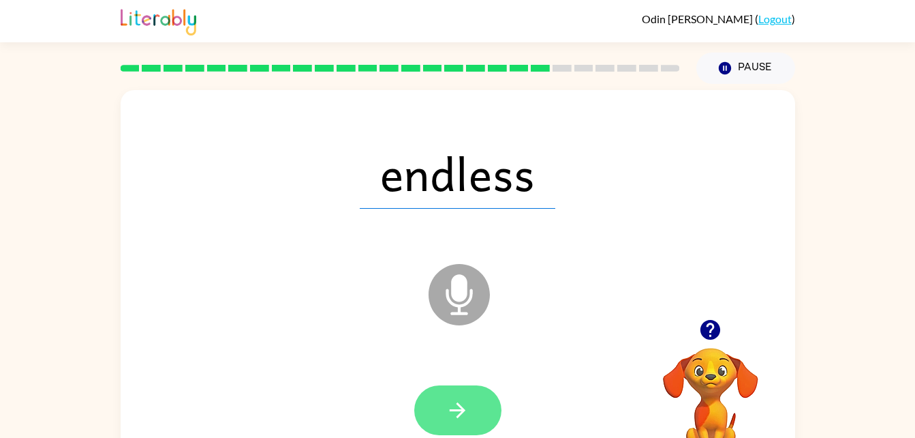
click at [476, 399] on button "button" at bounding box center [457, 410] width 87 height 50
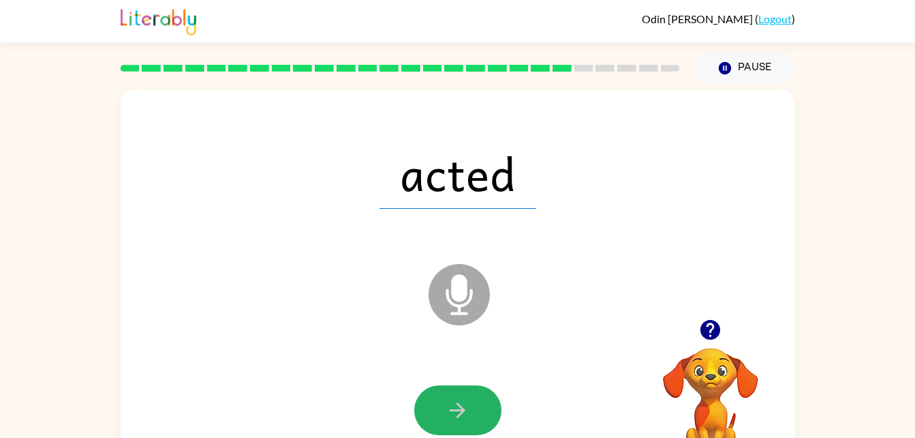
click at [476, 399] on button "button" at bounding box center [457, 410] width 87 height 50
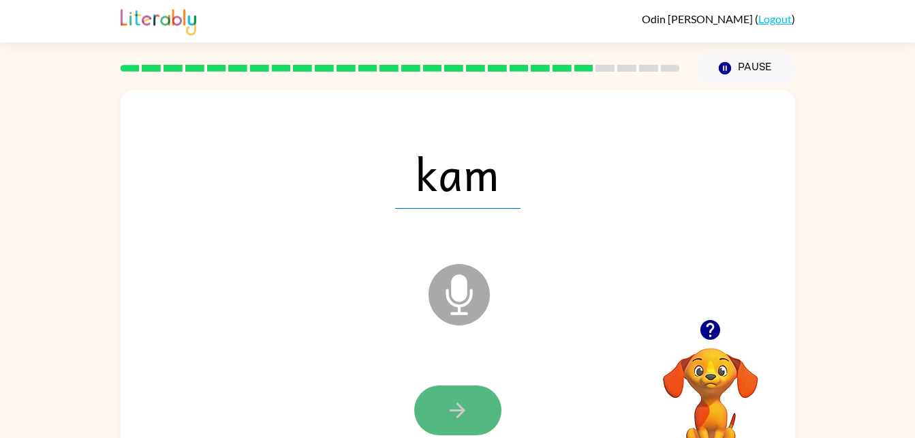
click at [476, 397] on button "button" at bounding box center [457, 410] width 87 height 50
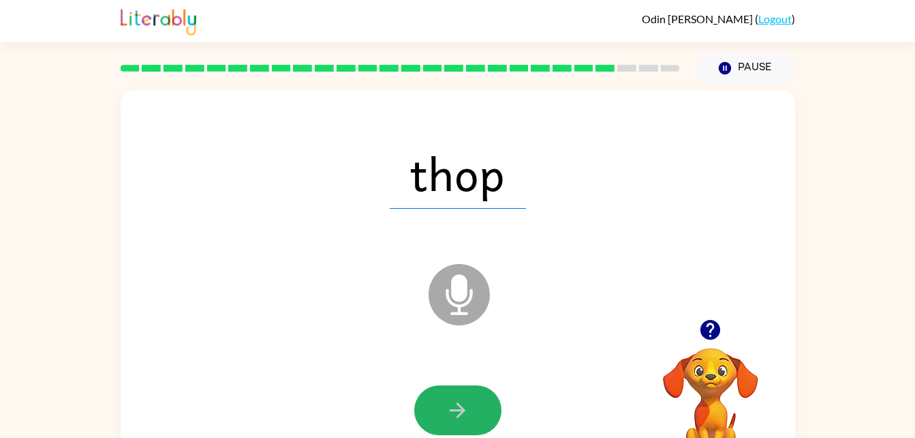
click at [476, 397] on button "button" at bounding box center [457, 410] width 87 height 50
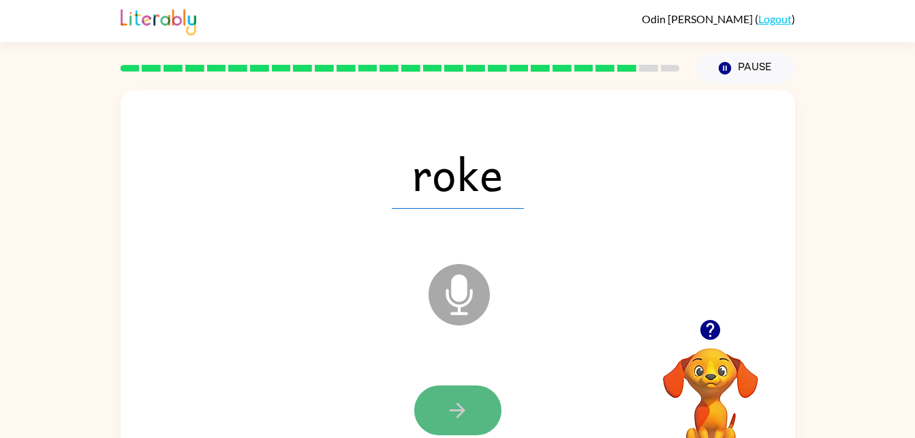
click at [478, 399] on button "button" at bounding box center [457, 410] width 87 height 50
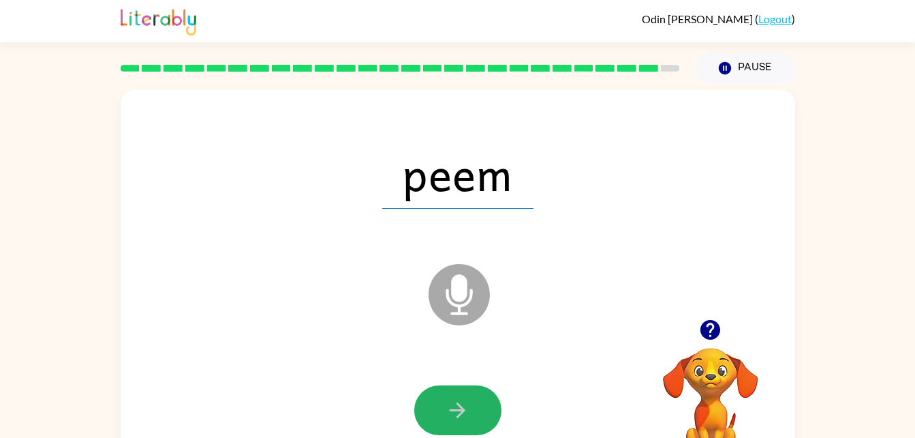
click at [478, 399] on button "button" at bounding box center [457, 410] width 87 height 50
